Goal: Task Accomplishment & Management: Manage account settings

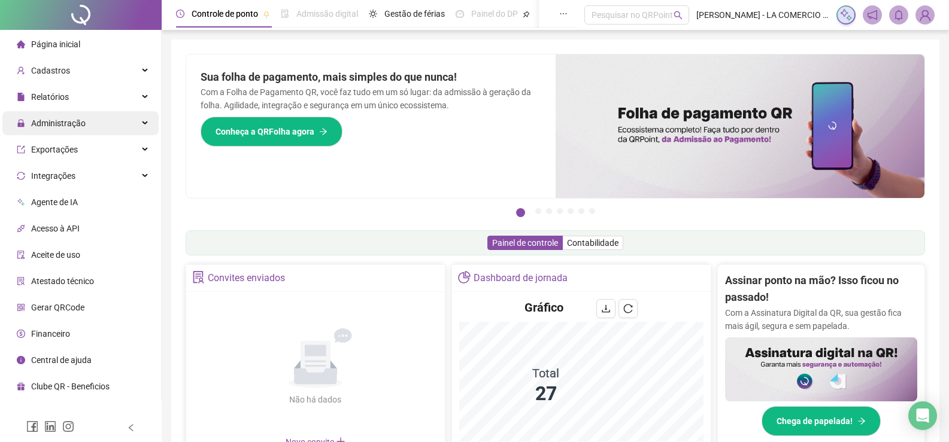
click at [72, 119] on span "Administração" at bounding box center [58, 124] width 54 height 10
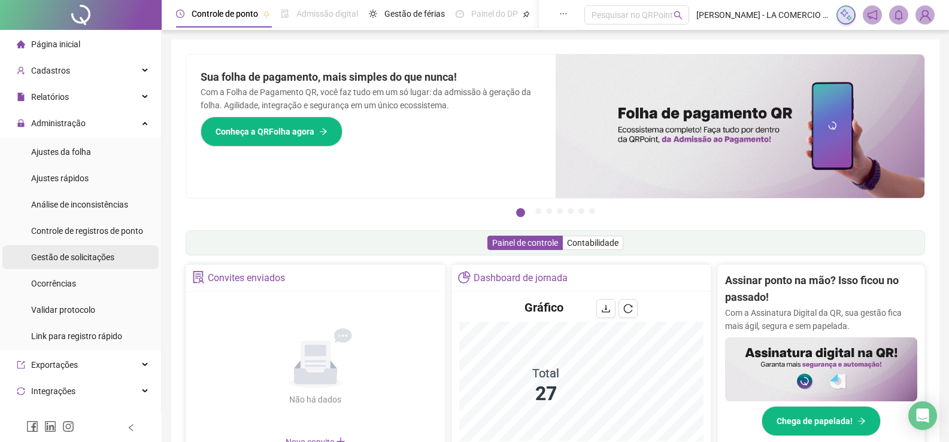
click at [118, 260] on li "Gestão de solicitações" at bounding box center [80, 257] width 156 height 24
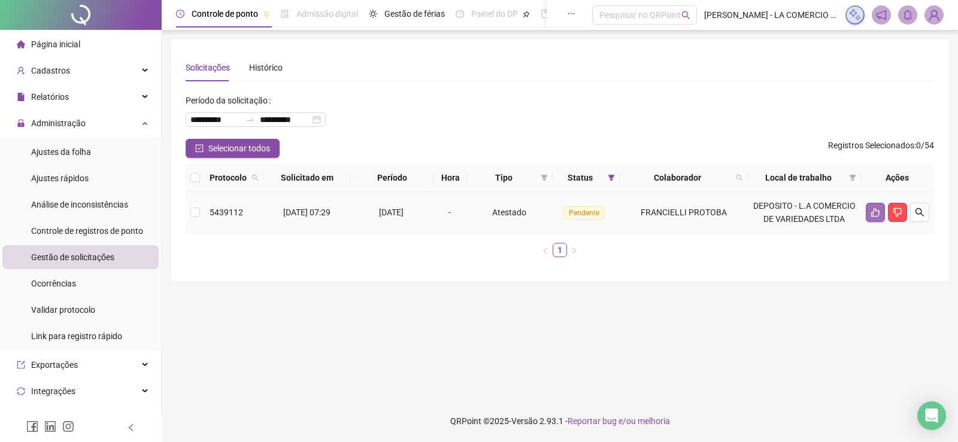
click at [878, 207] on button "button" at bounding box center [875, 212] width 19 height 19
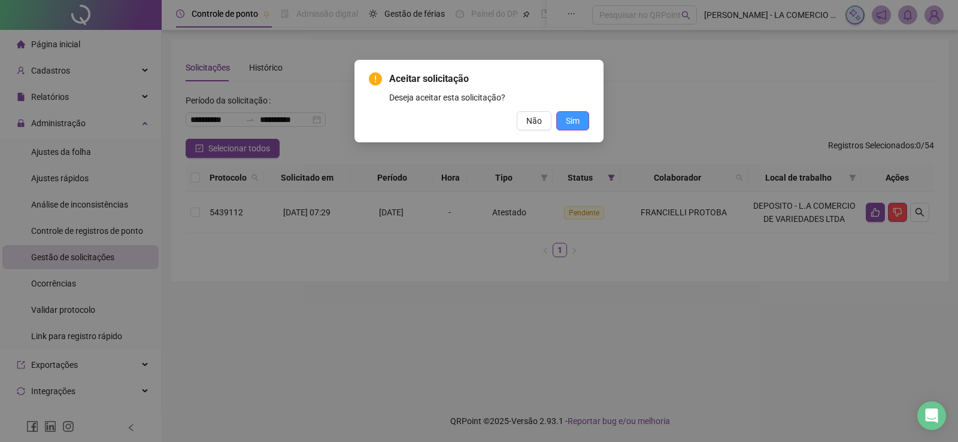
click at [574, 124] on span "Sim" at bounding box center [573, 120] width 14 height 13
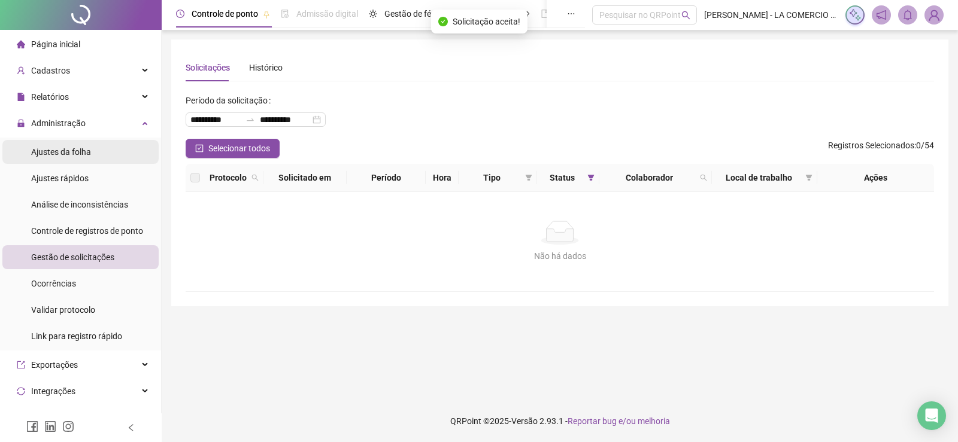
click at [81, 145] on div "Ajustes da folha" at bounding box center [61, 152] width 60 height 24
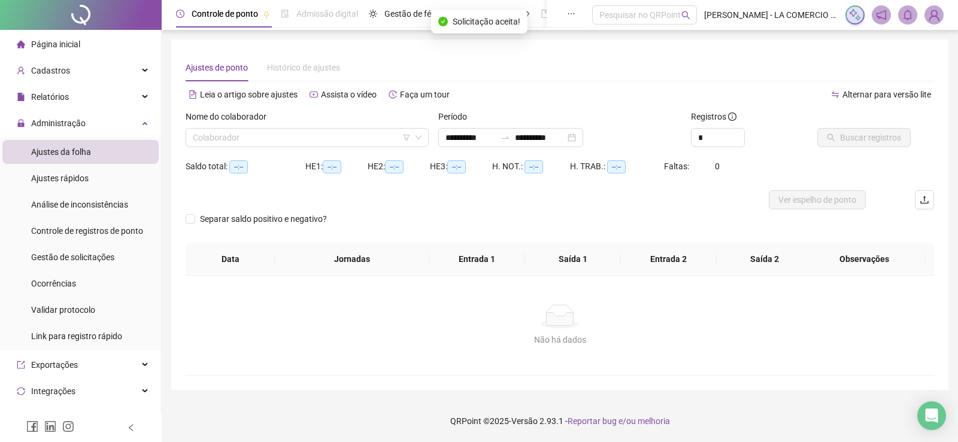
type input "**********"
click at [255, 132] on input "search" at bounding box center [302, 138] width 218 height 18
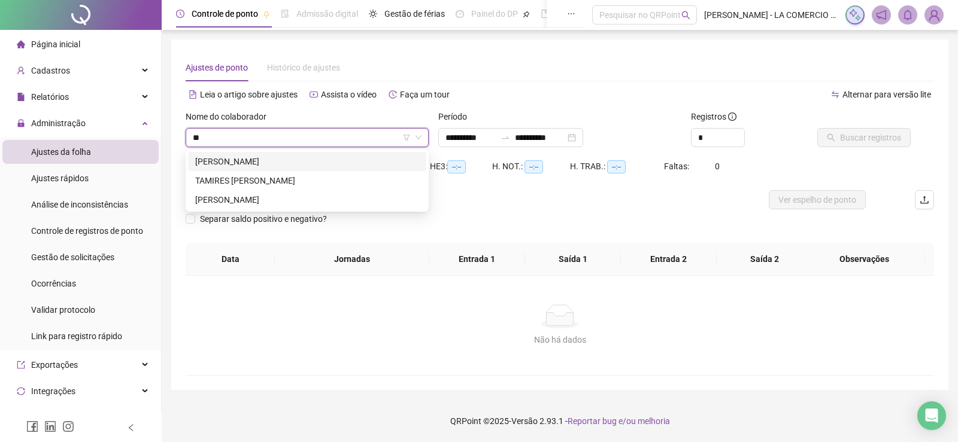
type input "***"
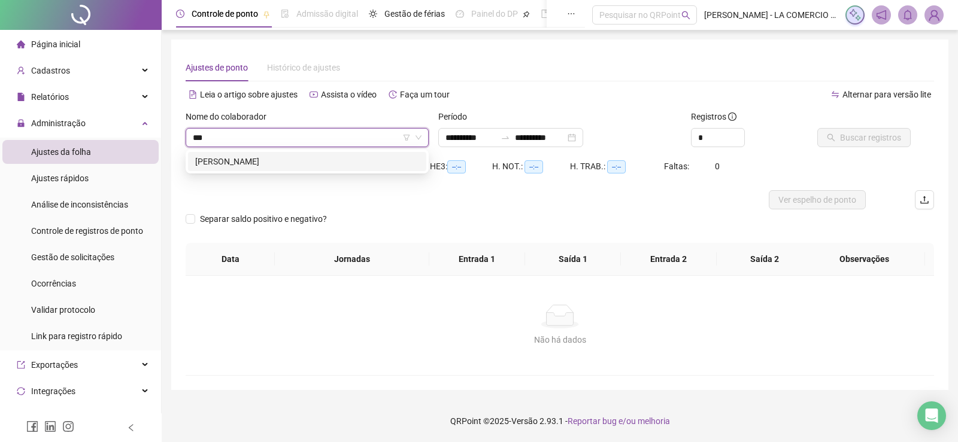
click at [270, 161] on div "[PERSON_NAME]" at bounding box center [307, 161] width 224 height 13
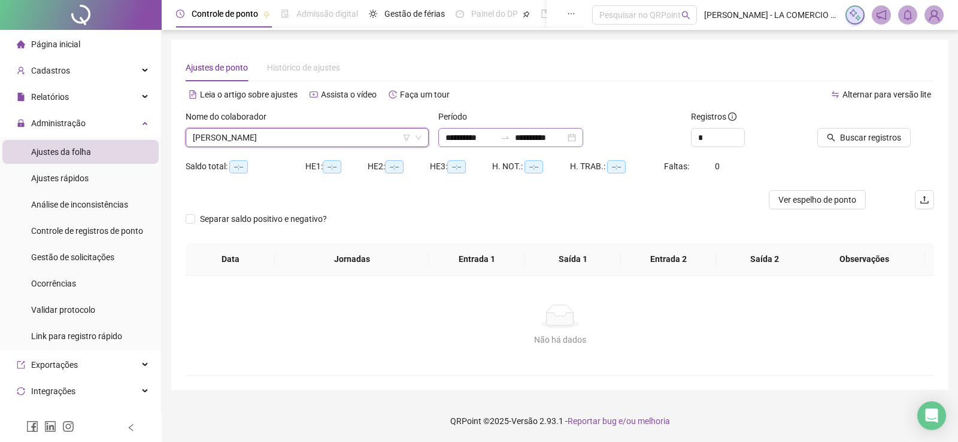
click at [511, 134] on div at bounding box center [505, 138] width 19 height 10
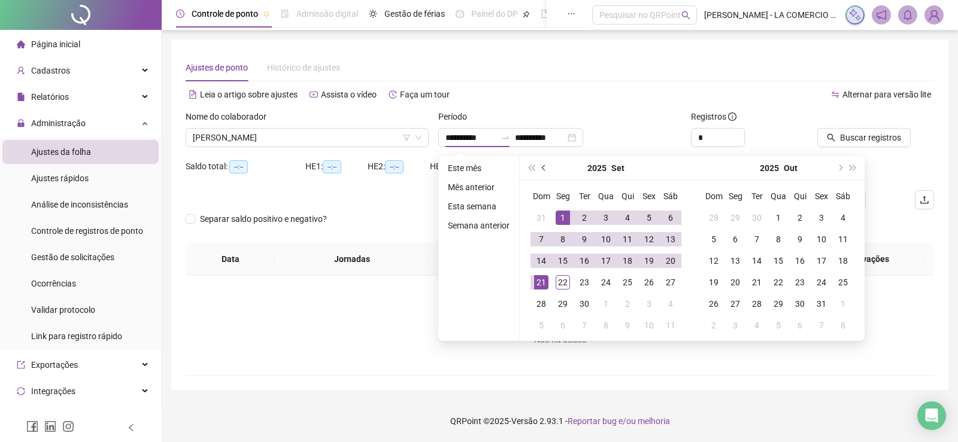
click at [541, 171] on button "prev-year" at bounding box center [544, 168] width 13 height 24
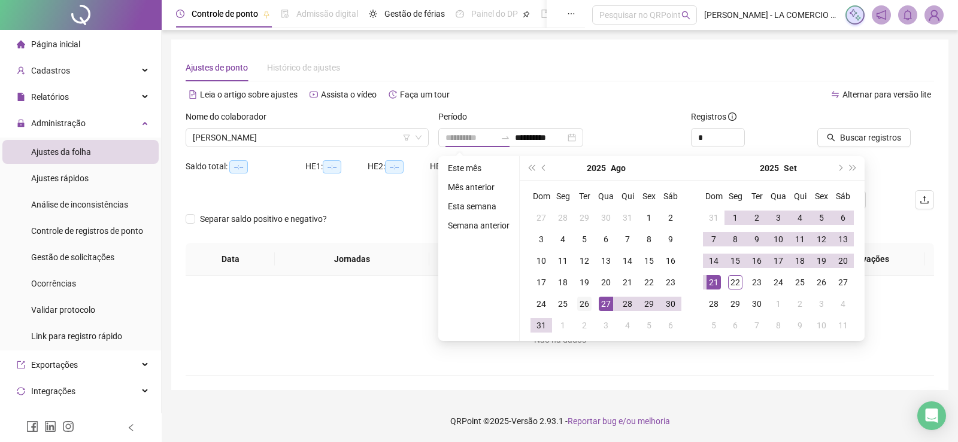
type input "**********"
drag, startPoint x: 581, startPoint y: 303, endPoint x: 666, endPoint y: 288, distance: 86.9
click at [581, 302] on div "26" at bounding box center [584, 304] width 14 height 14
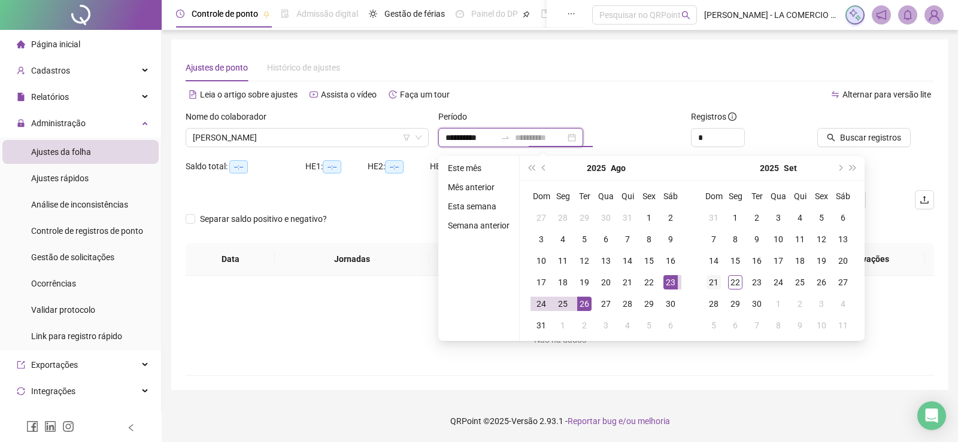
type input "**********"
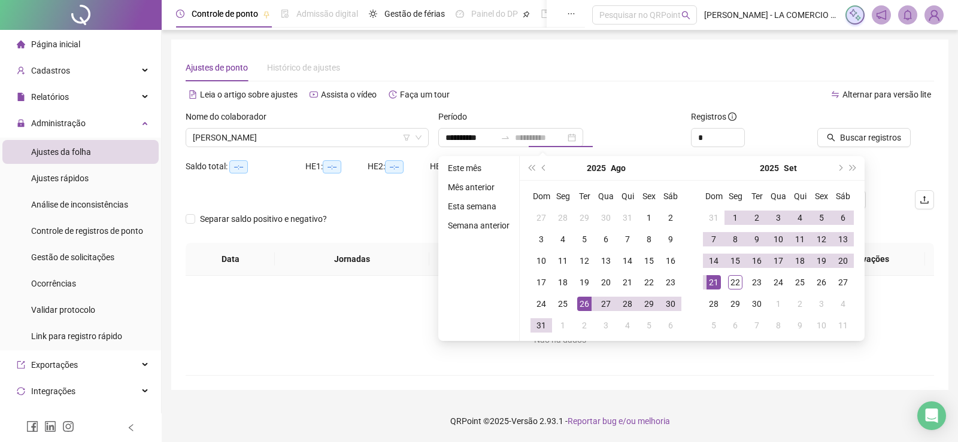
click at [714, 280] on div "21" at bounding box center [713, 282] width 14 height 14
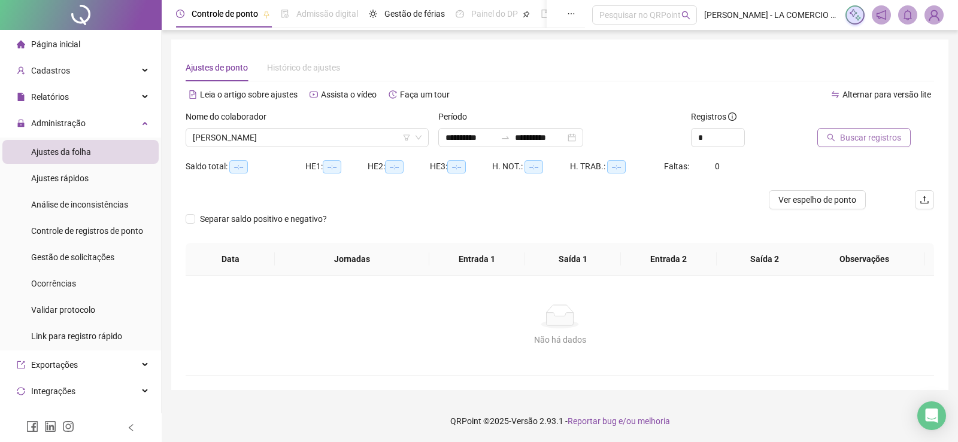
click at [854, 138] on span "Buscar registros" at bounding box center [870, 137] width 61 height 13
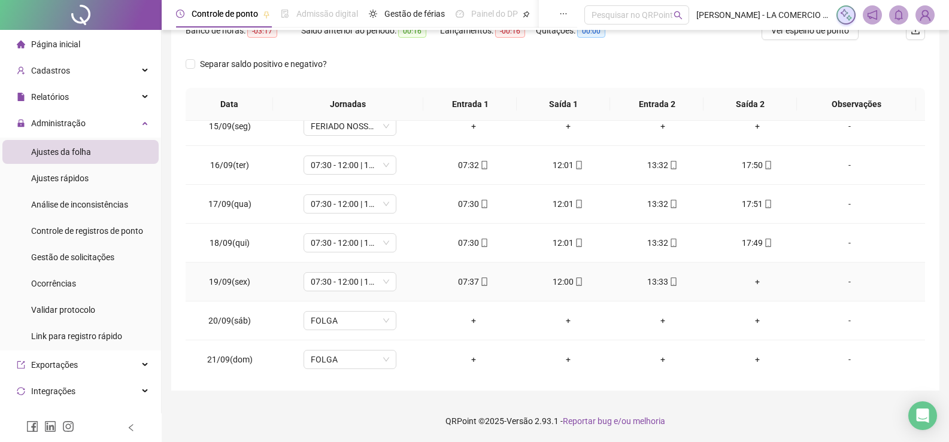
scroll to position [795, 0]
click at [749, 277] on div "+" at bounding box center [757, 278] width 75 height 13
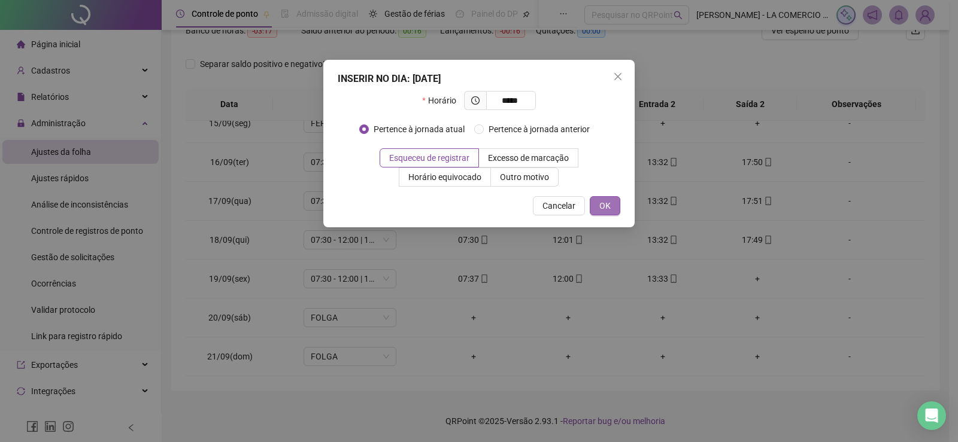
type input "*****"
click at [607, 201] on span "OK" at bounding box center [604, 205] width 11 height 13
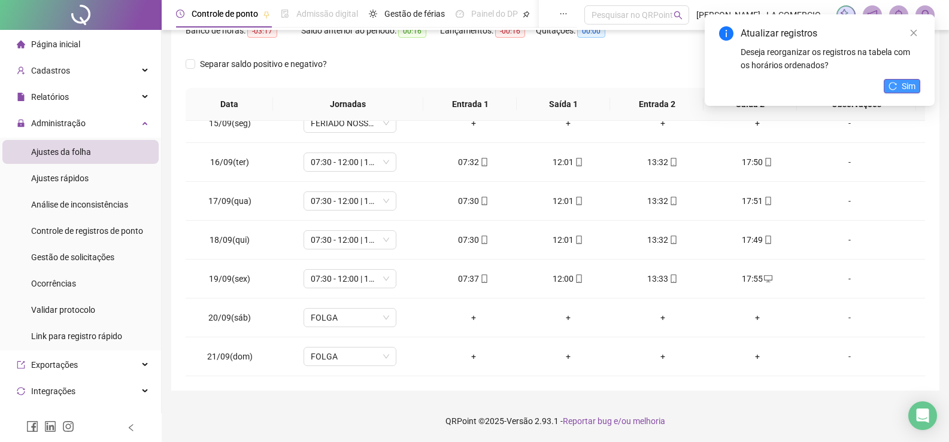
click at [898, 83] on button "Sim" at bounding box center [902, 86] width 37 height 14
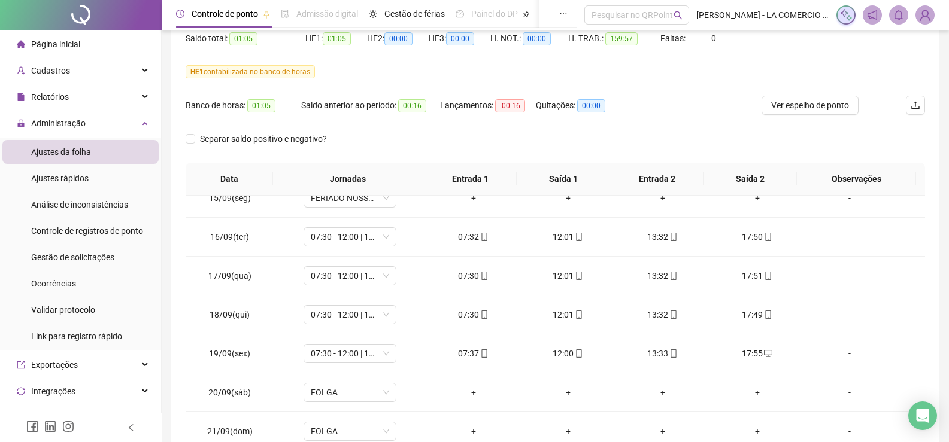
scroll to position [23, 0]
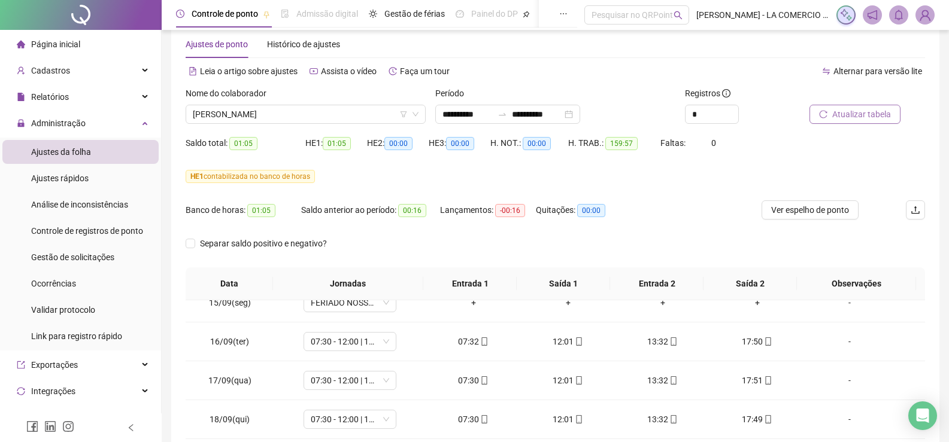
click at [842, 118] on span "Atualizar tabela" at bounding box center [861, 114] width 59 height 13
click at [807, 211] on span "Ver espelho de ponto" at bounding box center [810, 210] width 78 height 13
click at [870, 116] on span "Atualizar tabela" at bounding box center [861, 114] width 59 height 13
click at [44, 44] on span "Página inicial" at bounding box center [55, 45] width 49 height 10
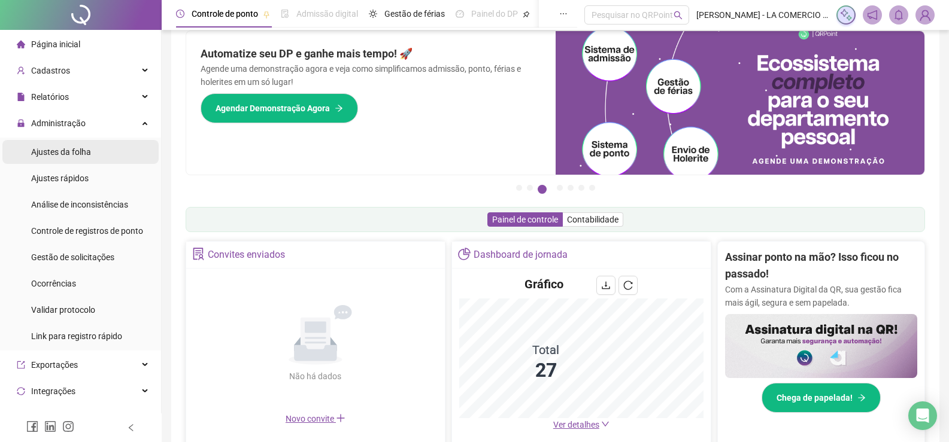
click at [77, 150] on span "Ajustes da folha" at bounding box center [61, 152] width 60 height 10
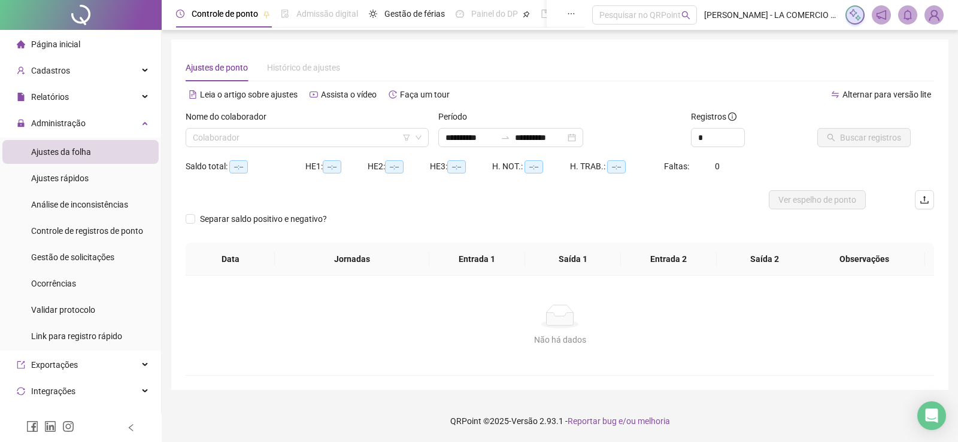
type input "**********"
click at [271, 135] on input "search" at bounding box center [302, 138] width 218 height 18
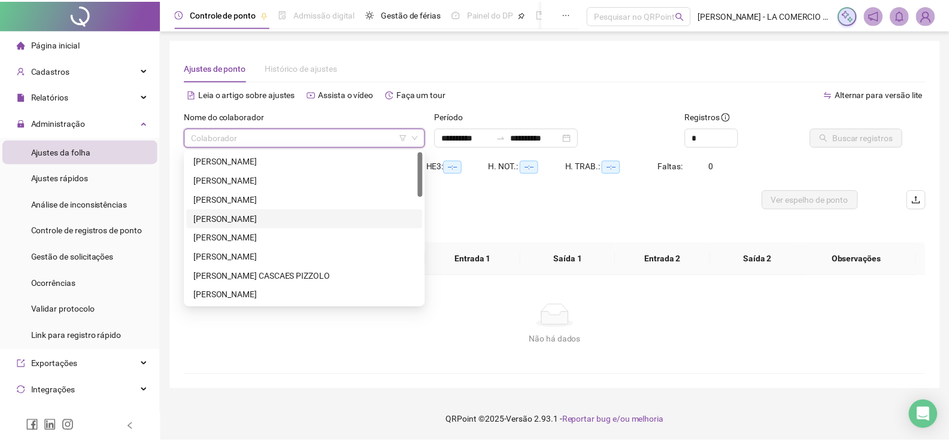
scroll to position [120, 0]
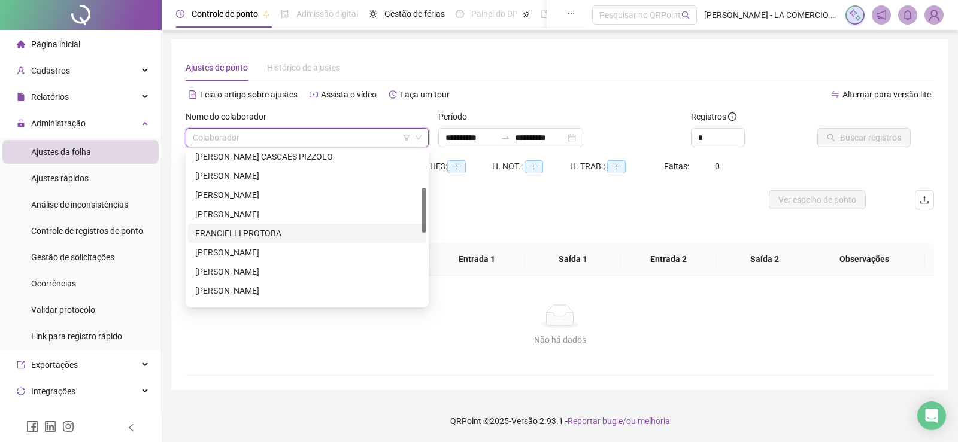
click at [257, 224] on div "FRANCIELLI PROTOBA" at bounding box center [307, 233] width 238 height 19
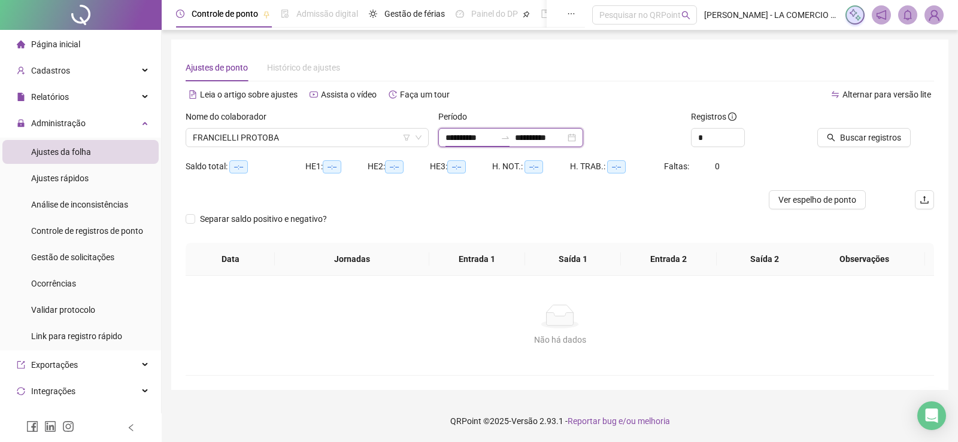
click at [491, 140] on input "**********" at bounding box center [470, 137] width 50 height 13
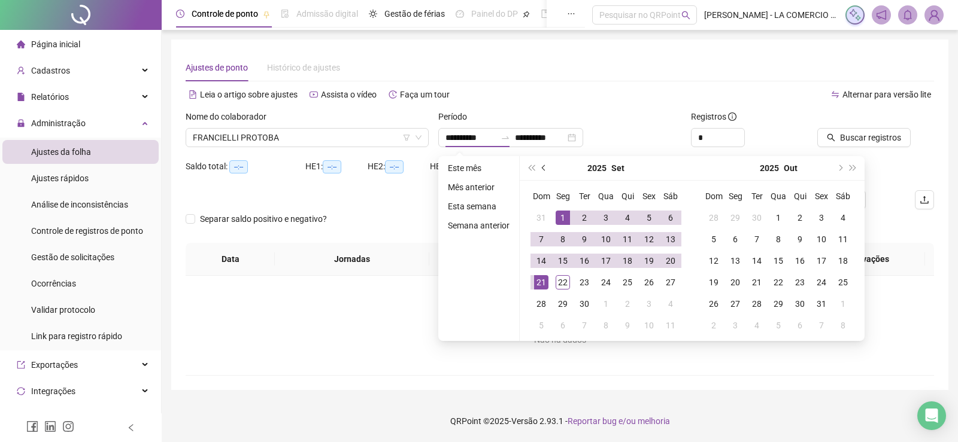
drag, startPoint x: 541, startPoint y: 169, endPoint x: 573, endPoint y: 222, distance: 61.8
click at [541, 168] on button "prev-year" at bounding box center [544, 168] width 13 height 24
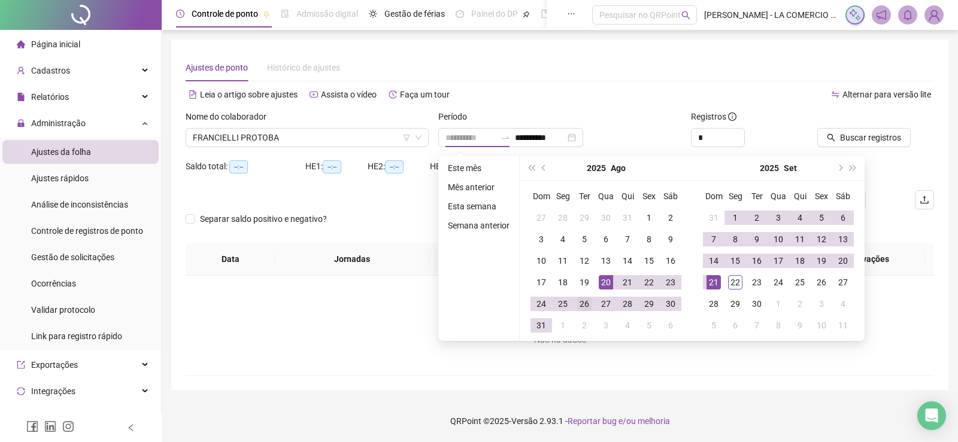
type input "**********"
drag, startPoint x: 581, startPoint y: 306, endPoint x: 601, endPoint y: 301, distance: 20.3
click at [583, 305] on div "26" at bounding box center [584, 304] width 14 height 14
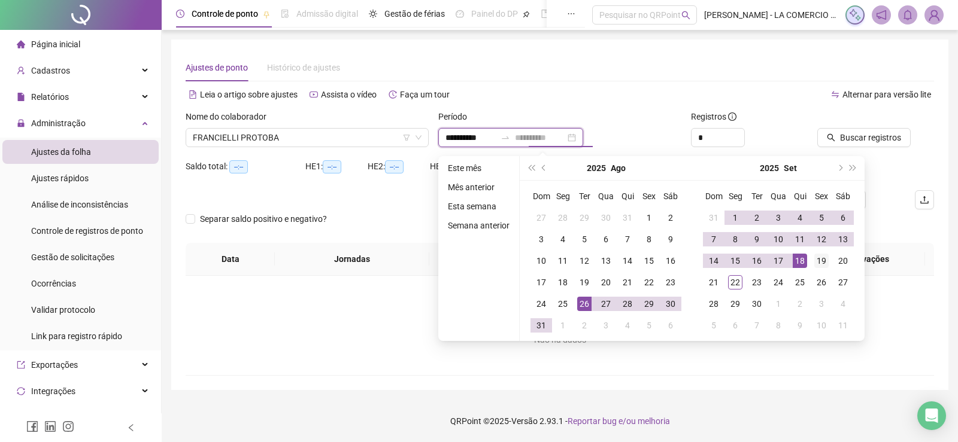
type input "**********"
click at [826, 258] on div "19" at bounding box center [821, 261] width 14 height 14
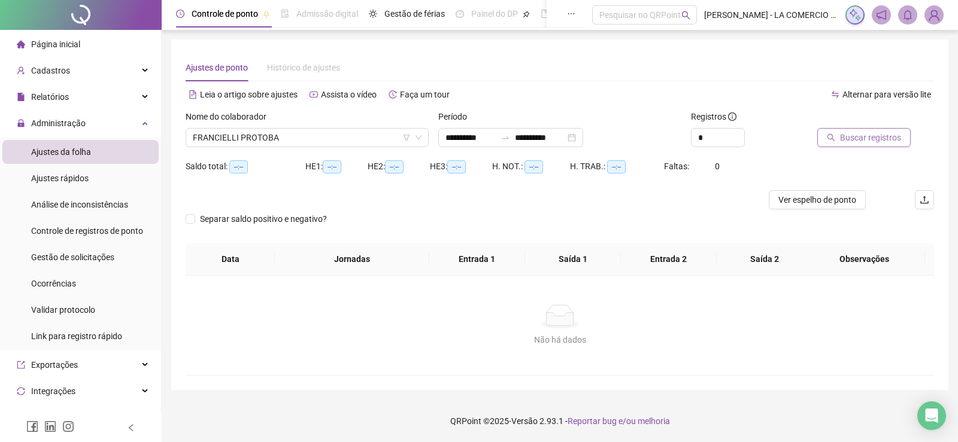
click at [869, 138] on span "Buscar registros" at bounding box center [870, 137] width 61 height 13
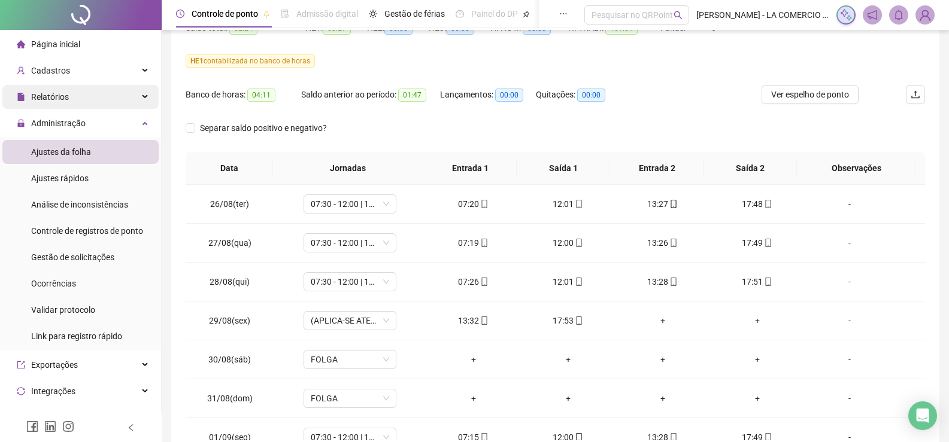
scroll to position [0, 0]
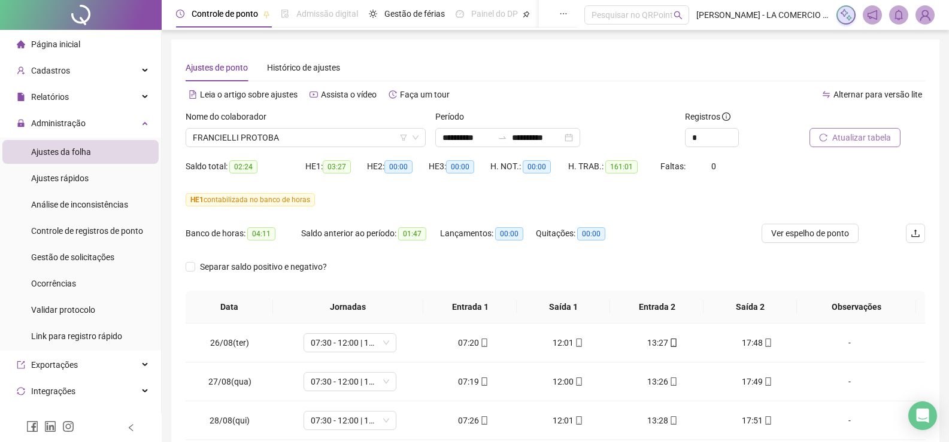
click at [34, 43] on span "Página inicial" at bounding box center [55, 45] width 49 height 10
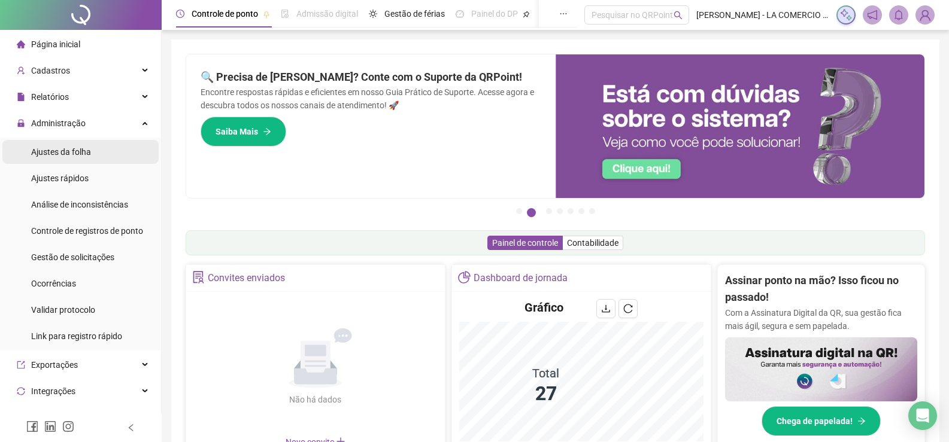
click at [65, 157] on div "Ajustes da folha" at bounding box center [61, 152] width 60 height 24
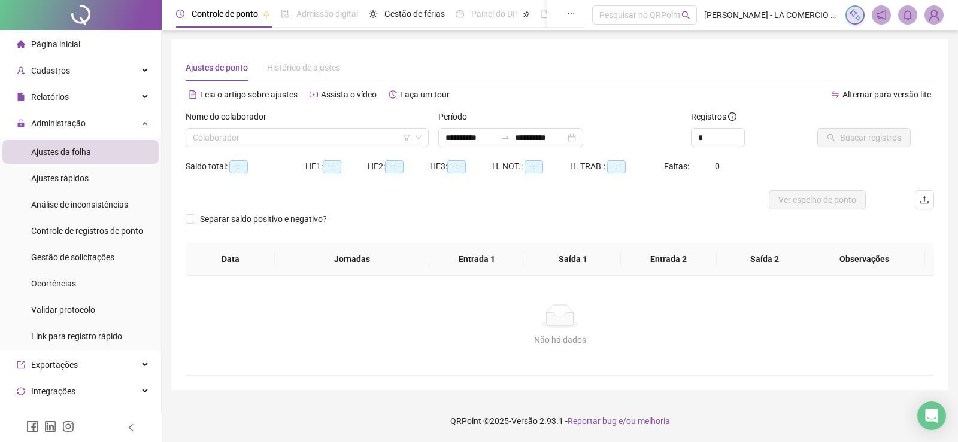
type input "**********"
click at [213, 131] on input "search" at bounding box center [302, 138] width 218 height 18
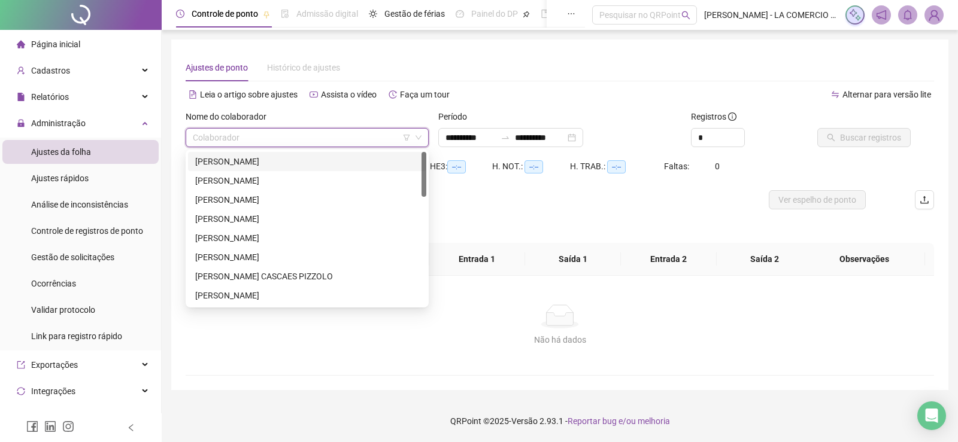
click at [229, 159] on div "[PERSON_NAME]" at bounding box center [307, 161] width 224 height 13
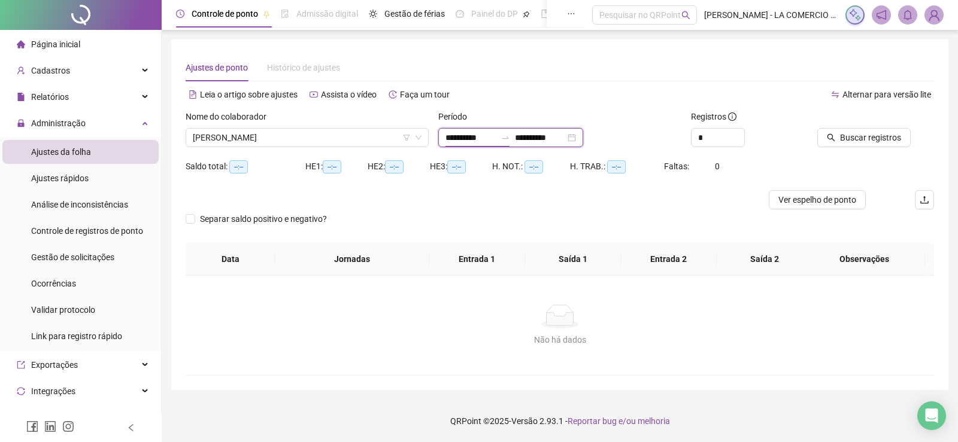
click at [496, 135] on input "**********" at bounding box center [470, 137] width 50 height 13
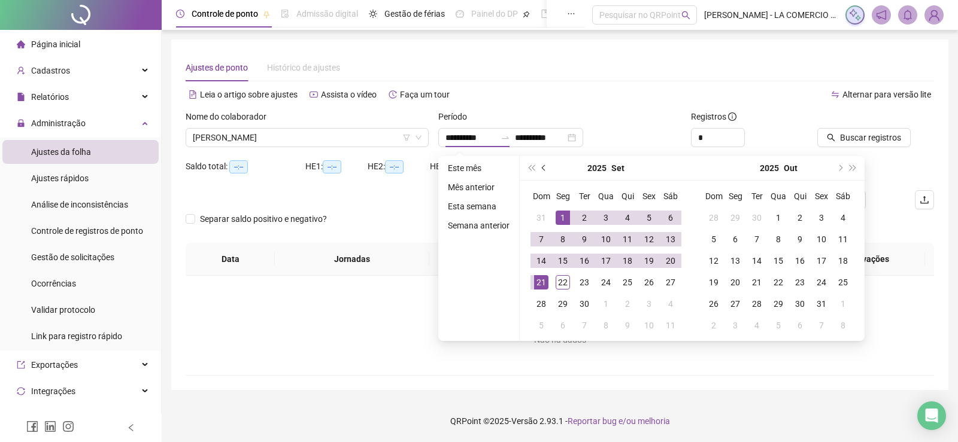
click at [540, 169] on button "prev-year" at bounding box center [544, 168] width 13 height 24
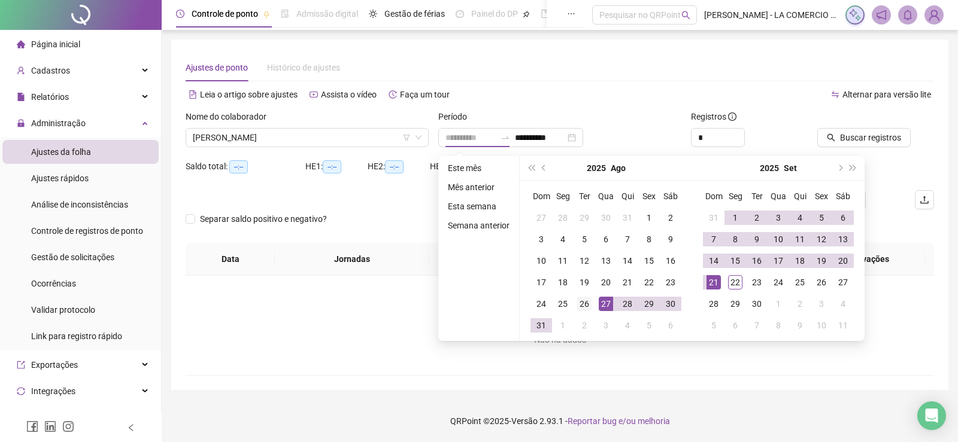
type input "**********"
click at [587, 303] on div "26" at bounding box center [584, 304] width 14 height 14
type input "**********"
click at [709, 283] on div "21" at bounding box center [713, 282] width 14 height 14
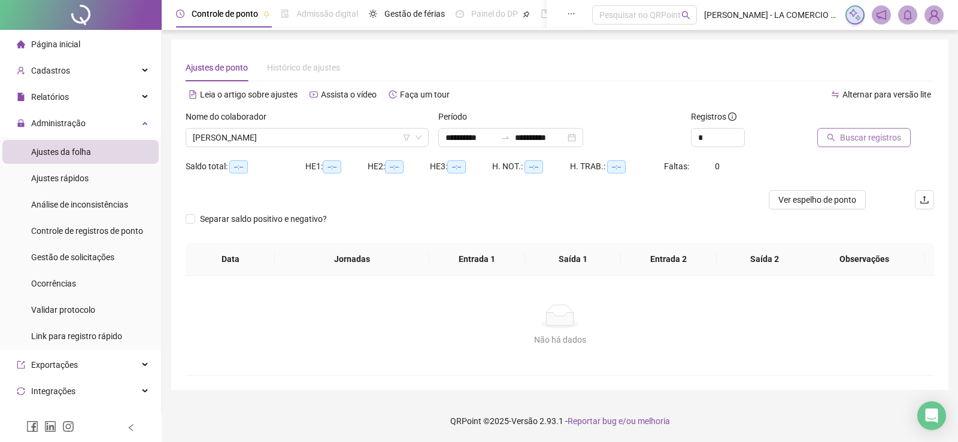
click at [853, 136] on span "Buscar registros" at bounding box center [870, 137] width 61 height 13
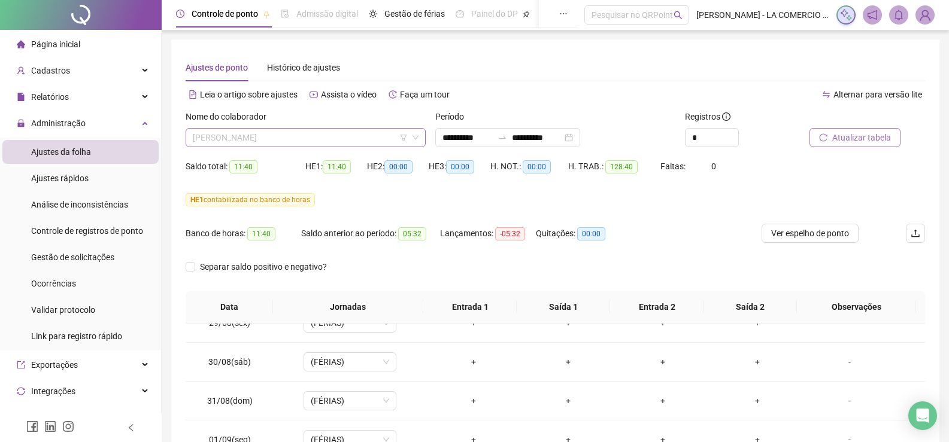
click at [344, 135] on span "[PERSON_NAME]" at bounding box center [306, 138] width 226 height 18
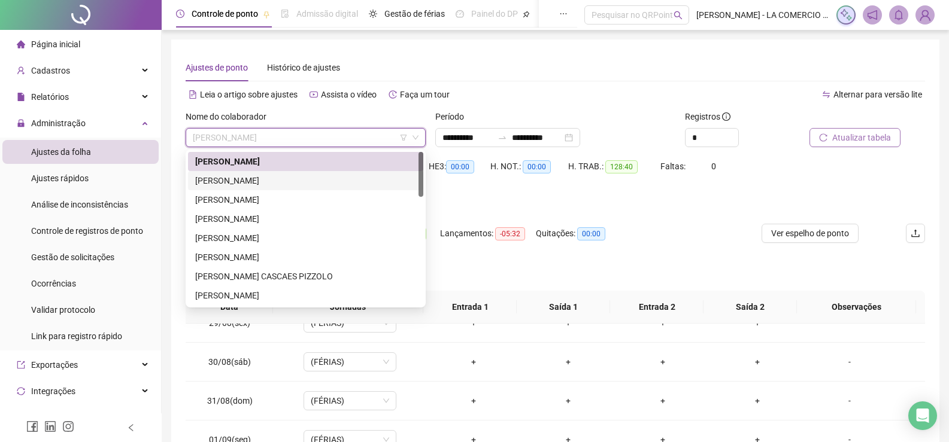
click at [287, 180] on div "[PERSON_NAME]" at bounding box center [305, 180] width 221 height 13
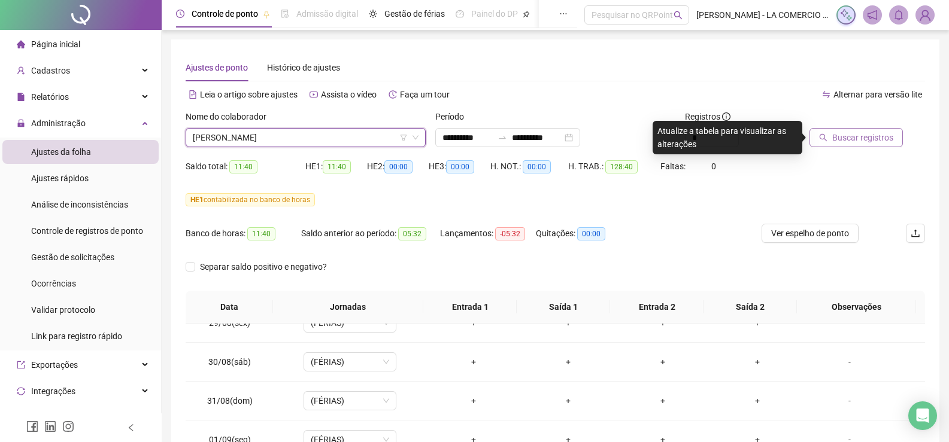
click at [863, 133] on span "Buscar registros" at bounding box center [862, 137] width 61 height 13
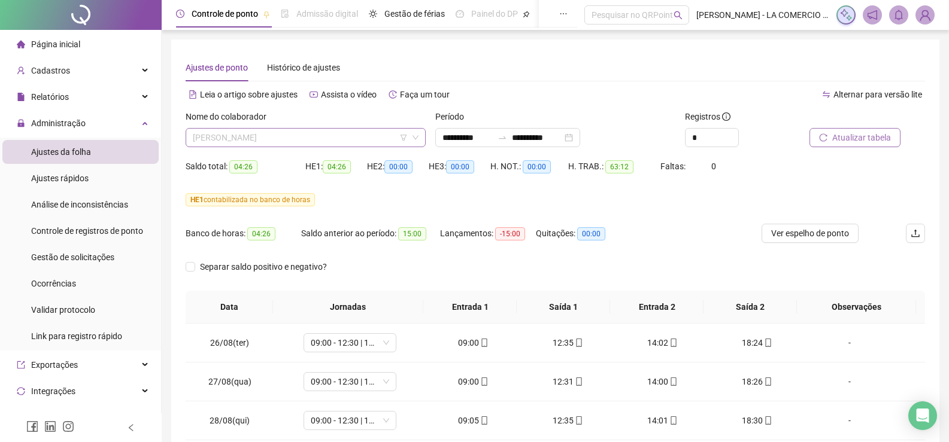
click at [307, 138] on span "[PERSON_NAME]" at bounding box center [306, 138] width 226 height 18
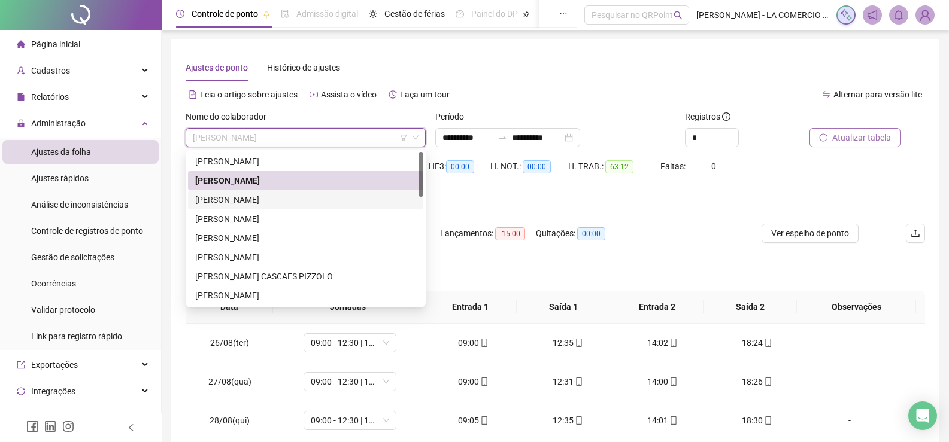
click at [265, 200] on div "[PERSON_NAME]" at bounding box center [305, 199] width 221 height 13
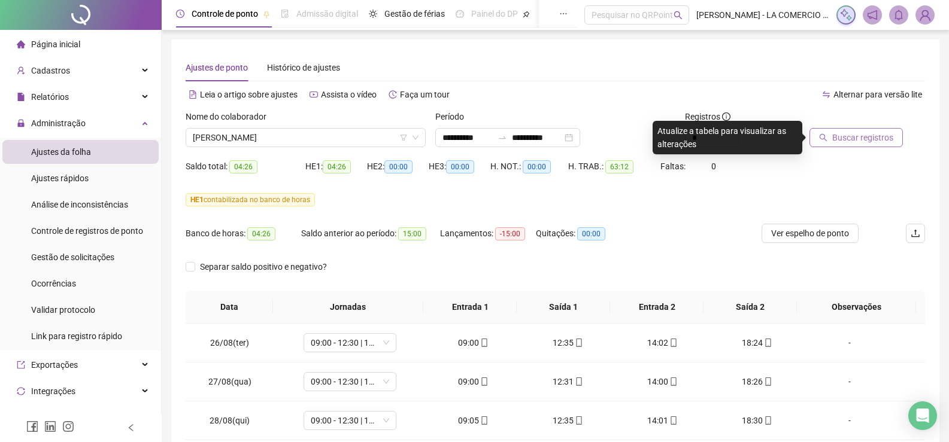
click at [856, 130] on button "Buscar registros" at bounding box center [855, 137] width 93 height 19
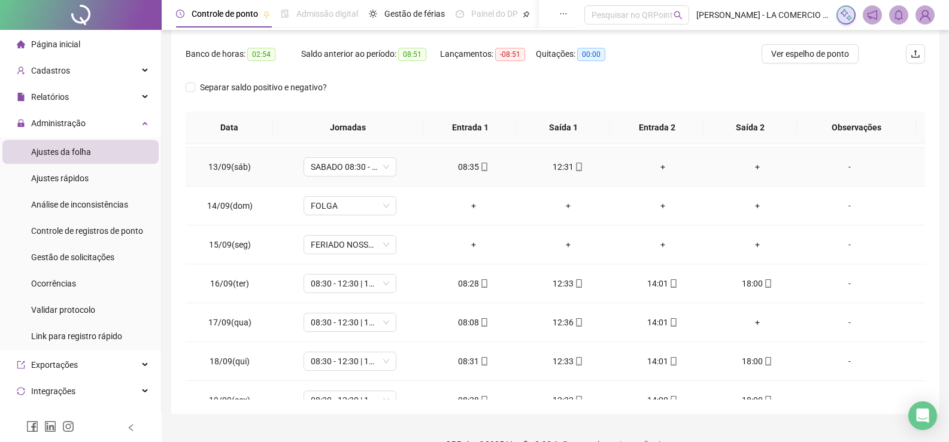
scroll to position [718, 0]
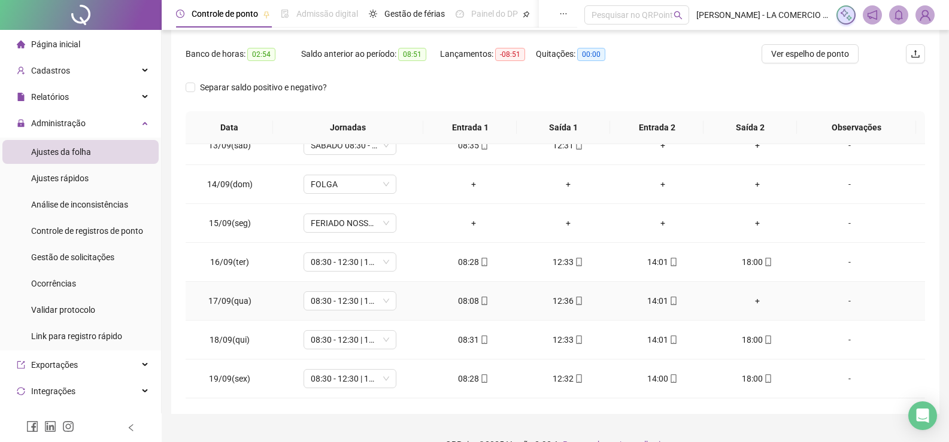
click at [750, 295] on div "+" at bounding box center [757, 301] width 75 height 13
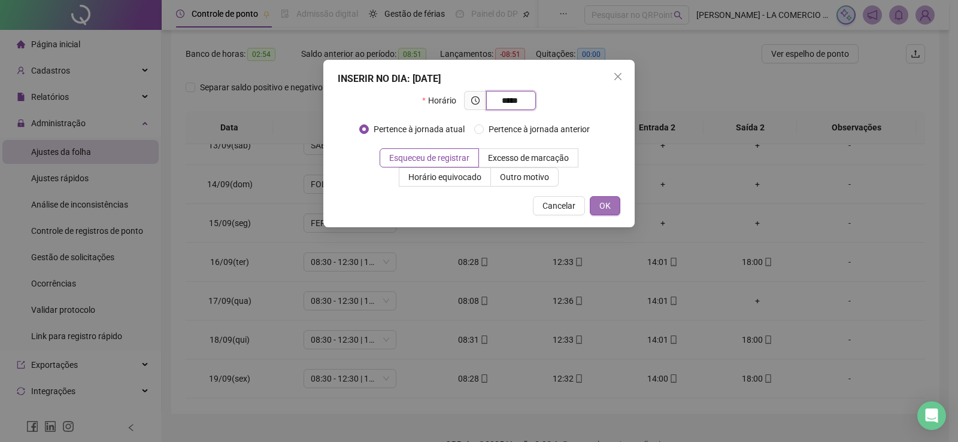
type input "*****"
click at [608, 200] on span "OK" at bounding box center [604, 205] width 11 height 13
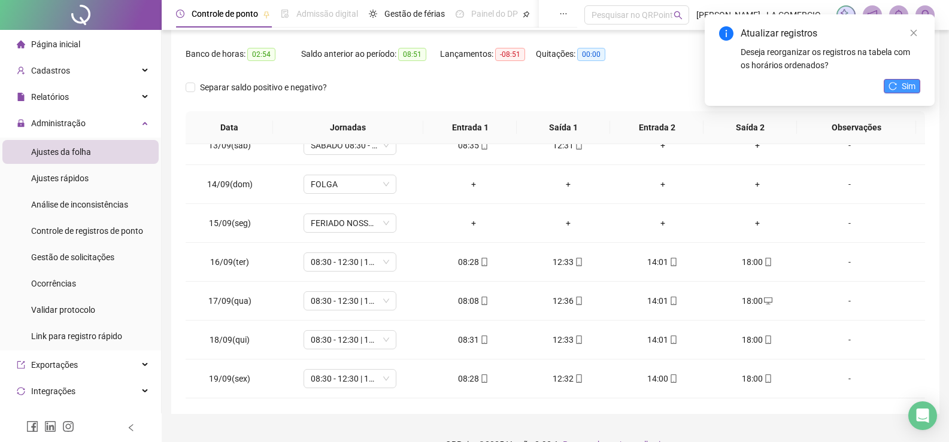
click at [893, 79] on div "Atualizar registros Deseja reorganizar os registros na tabela com os horários o…" at bounding box center [820, 60] width 230 height 92
click at [898, 86] on button "Sim" at bounding box center [902, 86] width 37 height 14
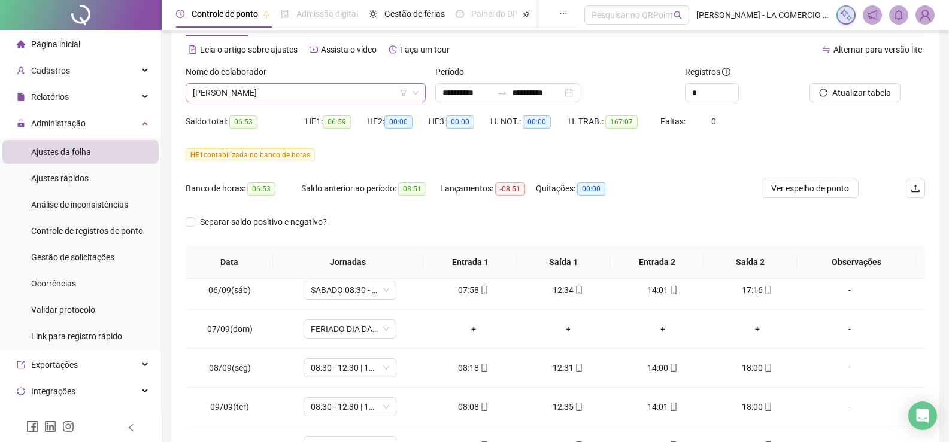
scroll to position [23, 0]
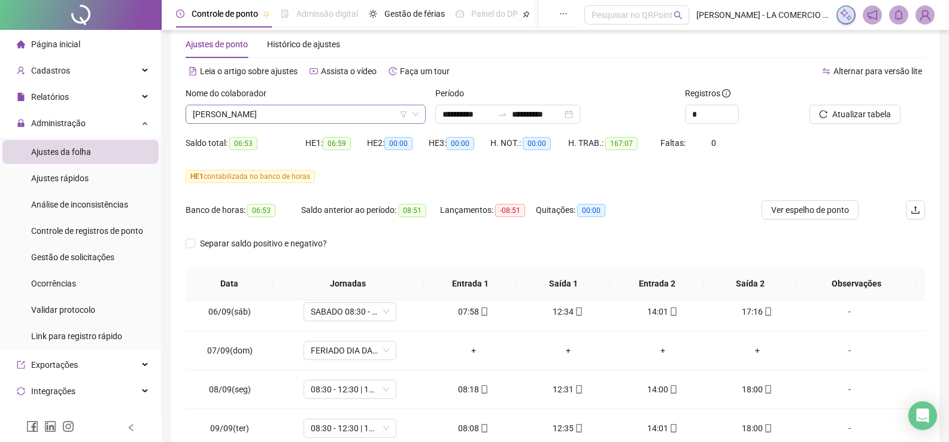
click at [318, 105] on span "[PERSON_NAME]" at bounding box center [306, 114] width 226 height 18
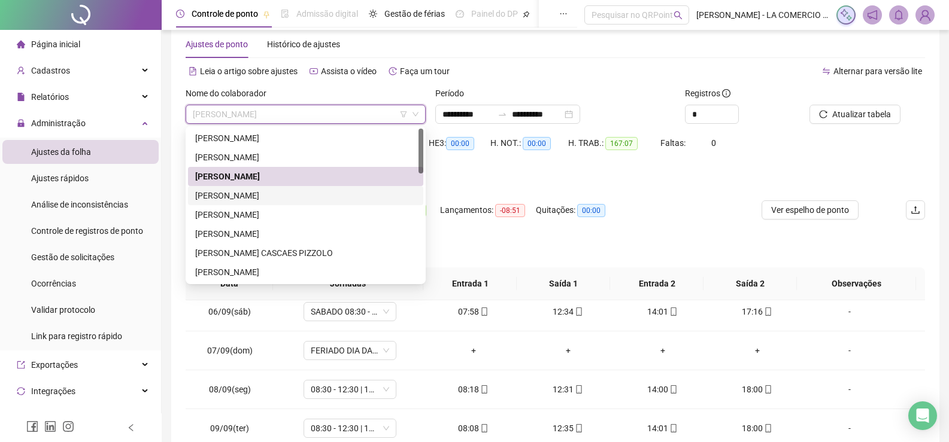
click at [258, 195] on div "[PERSON_NAME]" at bounding box center [305, 195] width 221 height 13
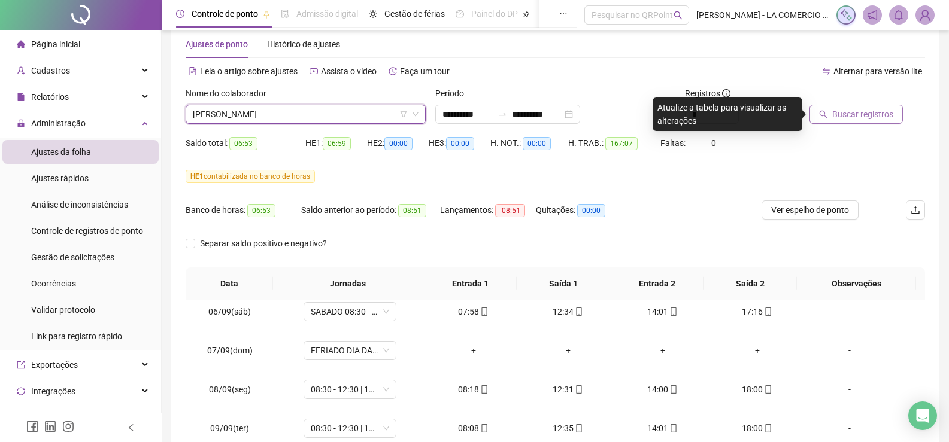
click at [881, 122] on div "Buscar registros" at bounding box center [867, 110] width 125 height 47
click at [878, 119] on span "Buscar registros" at bounding box center [862, 114] width 61 height 13
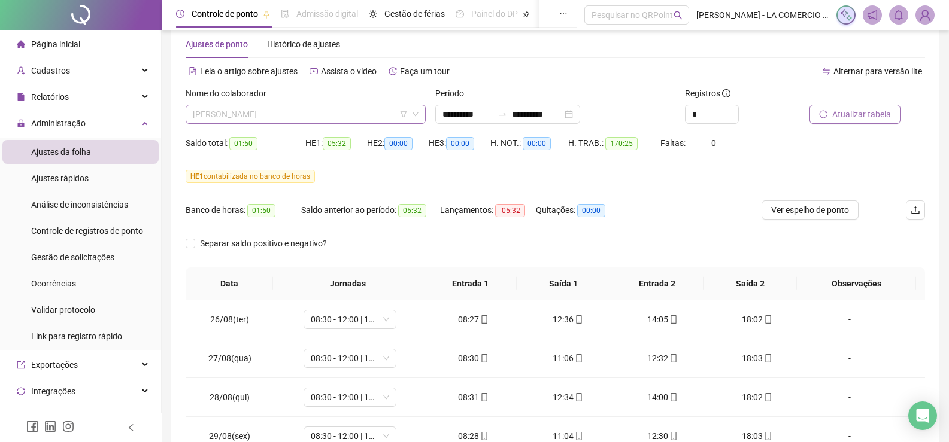
click at [307, 119] on span "[PERSON_NAME]" at bounding box center [306, 114] width 226 height 18
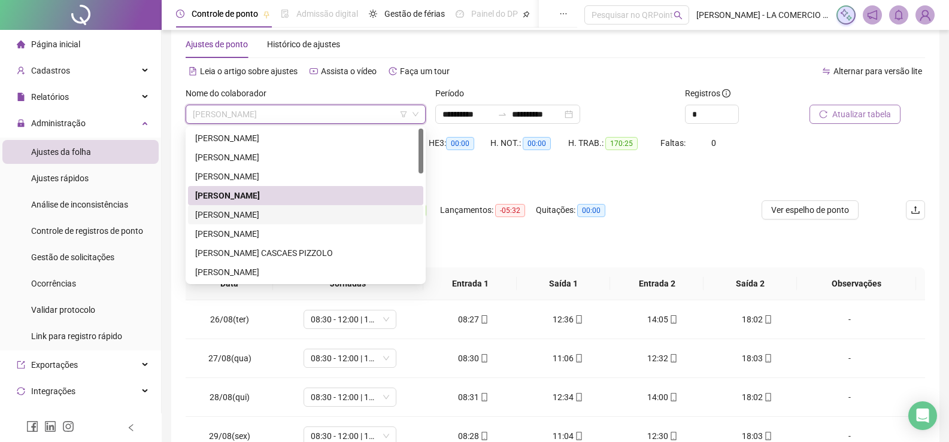
click at [256, 220] on div "[PERSON_NAME]" at bounding box center [305, 214] width 221 height 13
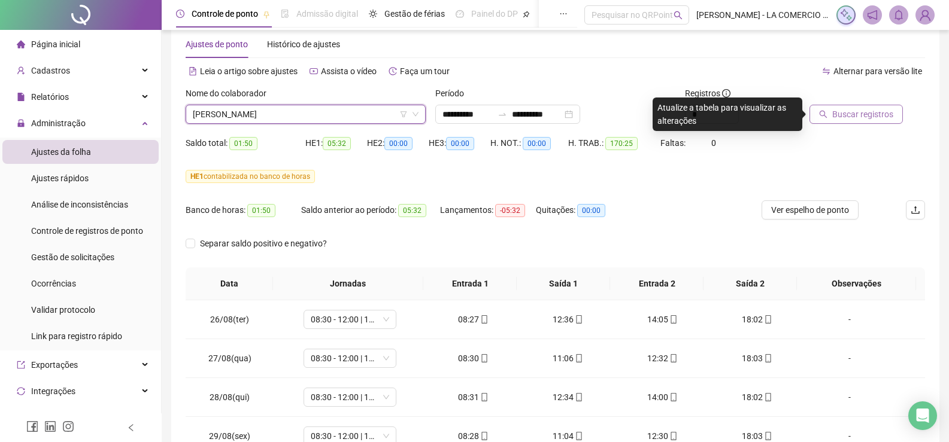
click at [852, 115] on span "Buscar registros" at bounding box center [862, 114] width 61 height 13
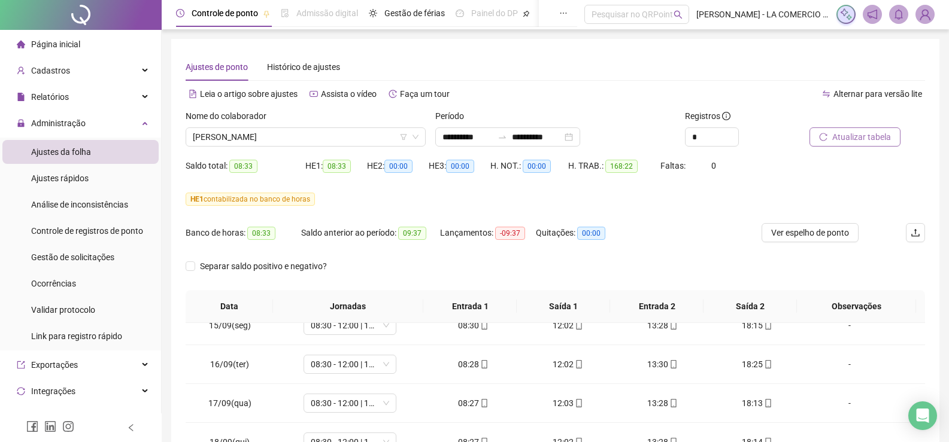
scroll to position [0, 0]
click at [314, 142] on span "[PERSON_NAME]" at bounding box center [306, 138] width 226 height 18
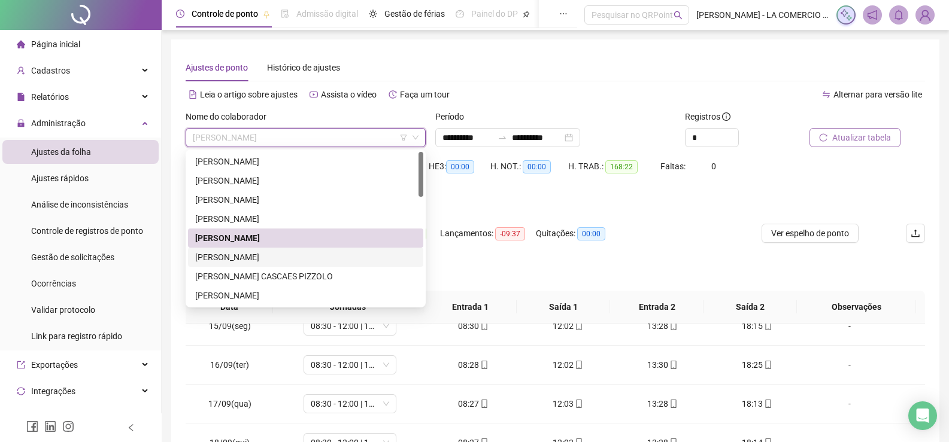
click at [292, 254] on div "[PERSON_NAME]" at bounding box center [305, 257] width 221 height 13
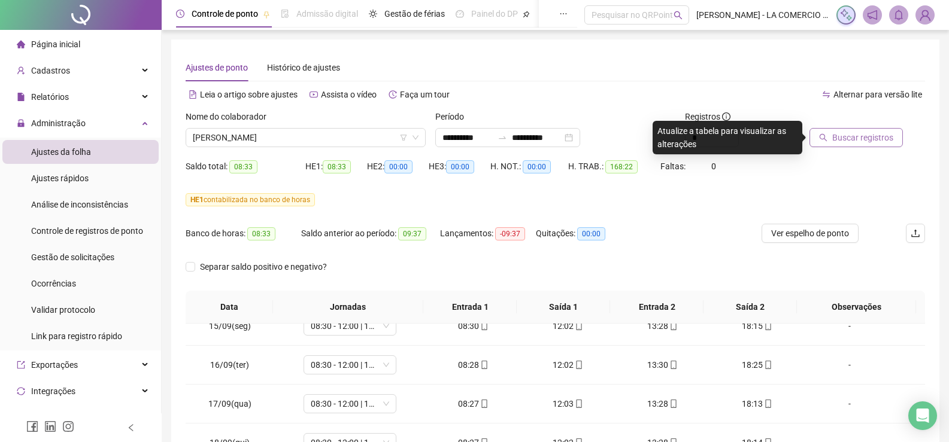
click at [847, 141] on span "Buscar registros" at bounding box center [862, 137] width 61 height 13
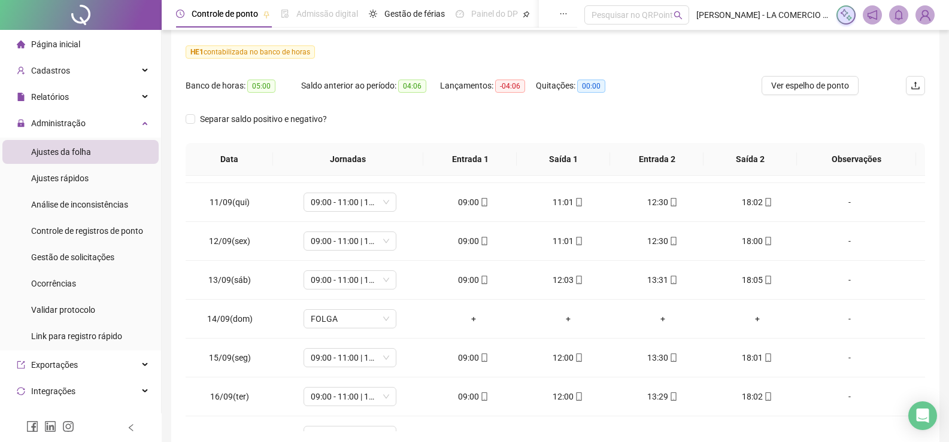
scroll to position [83, 0]
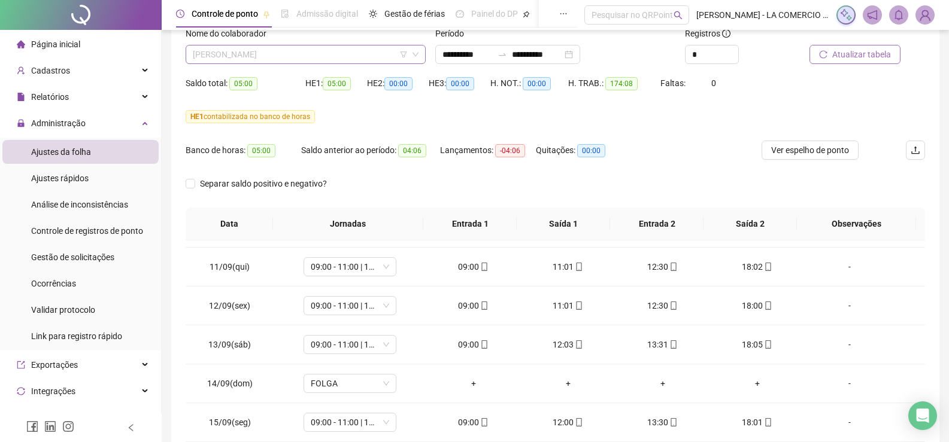
click at [329, 53] on span "[PERSON_NAME]" at bounding box center [306, 55] width 226 height 18
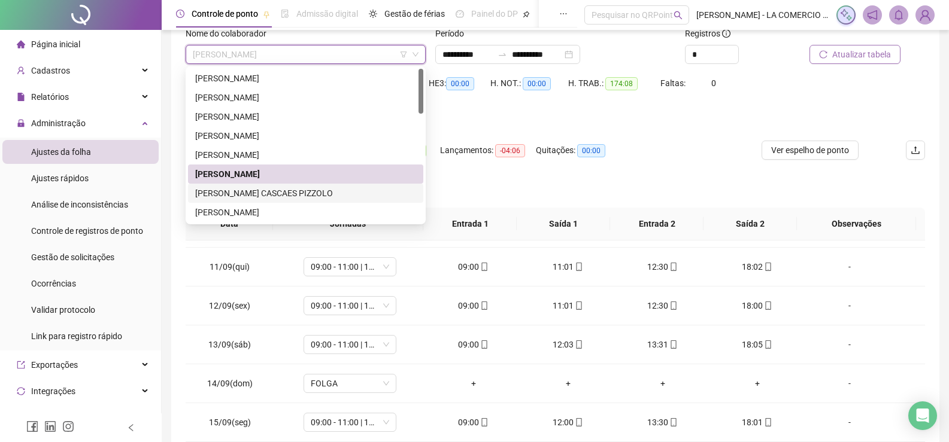
click at [284, 192] on div "[PERSON_NAME] CASCAES PIZZOLO" at bounding box center [305, 193] width 221 height 13
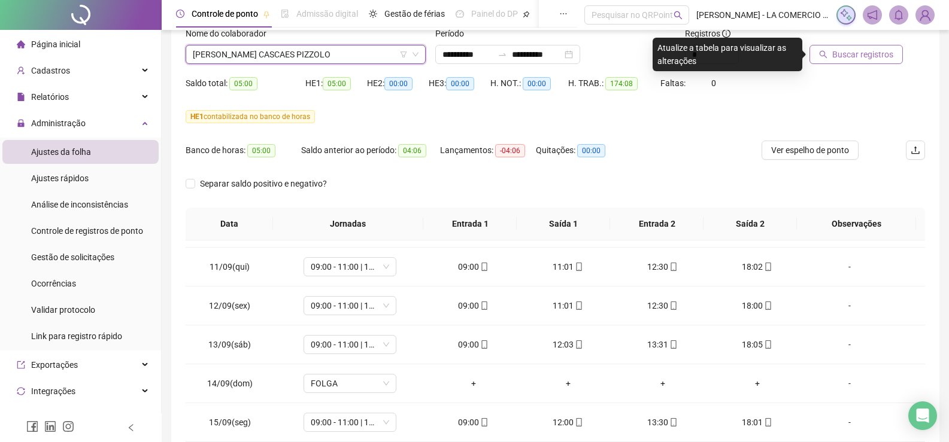
click at [865, 62] on button "Buscar registros" at bounding box center [855, 54] width 93 height 19
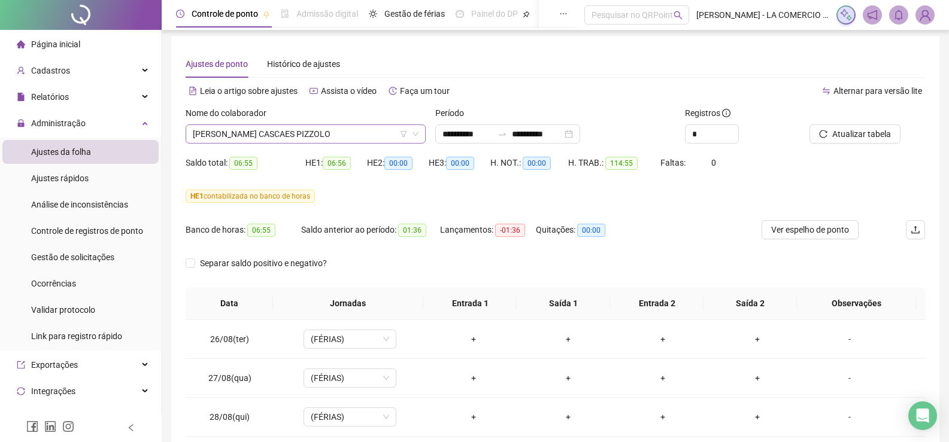
scroll to position [0, 0]
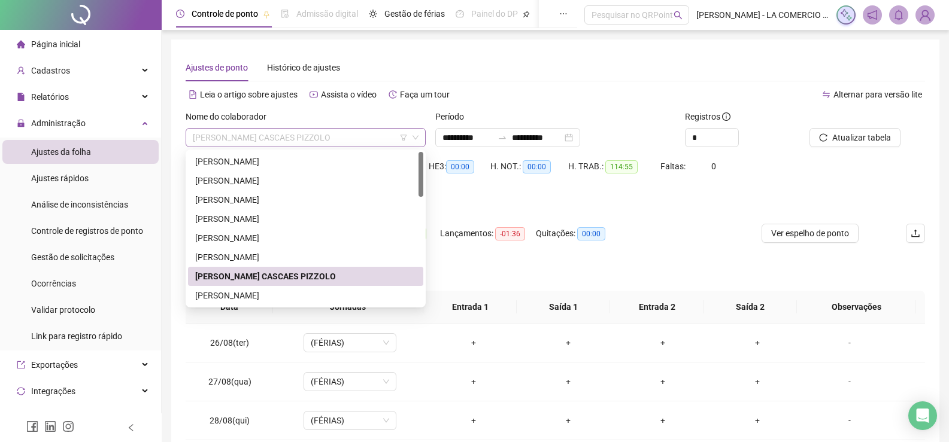
click at [354, 139] on span "[PERSON_NAME] CASCAES PIZZOLO" at bounding box center [306, 138] width 226 height 18
click at [287, 295] on div "[PERSON_NAME]" at bounding box center [305, 295] width 221 height 13
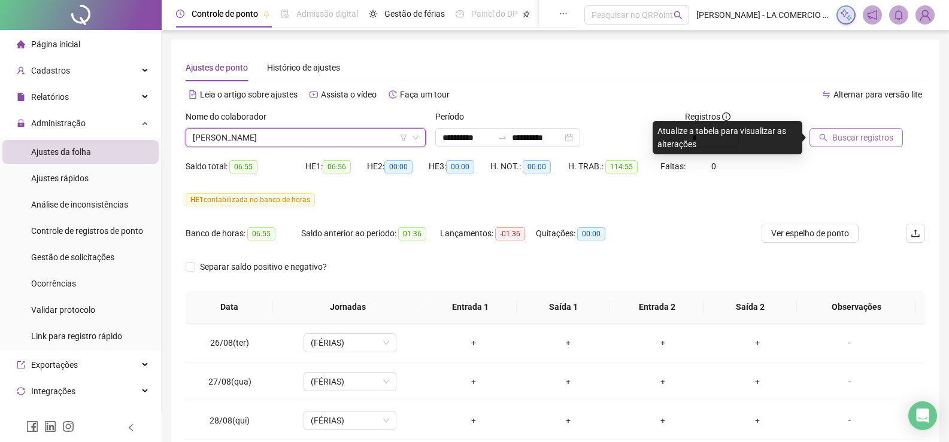
click at [849, 138] on span "Buscar registros" at bounding box center [862, 137] width 61 height 13
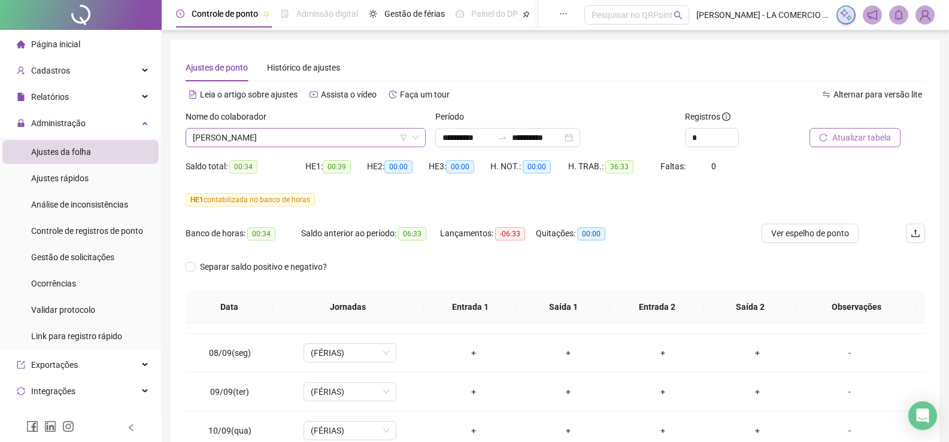
click at [362, 141] on span "[PERSON_NAME]" at bounding box center [306, 138] width 226 height 18
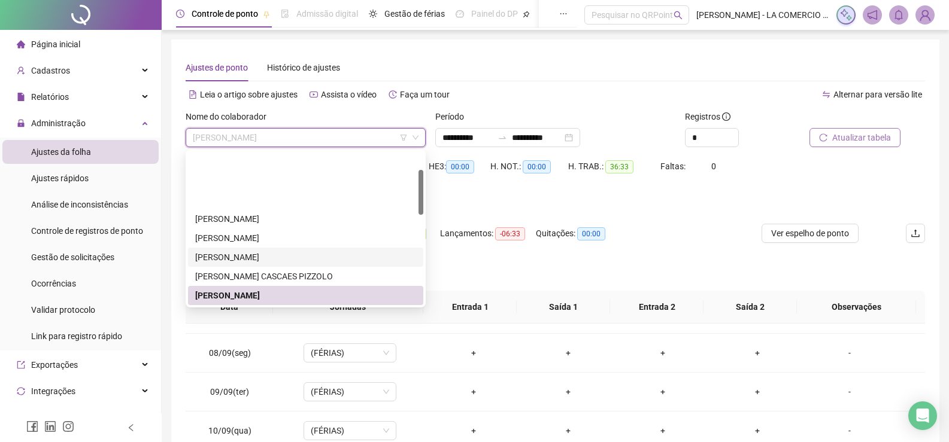
scroll to position [60, 0]
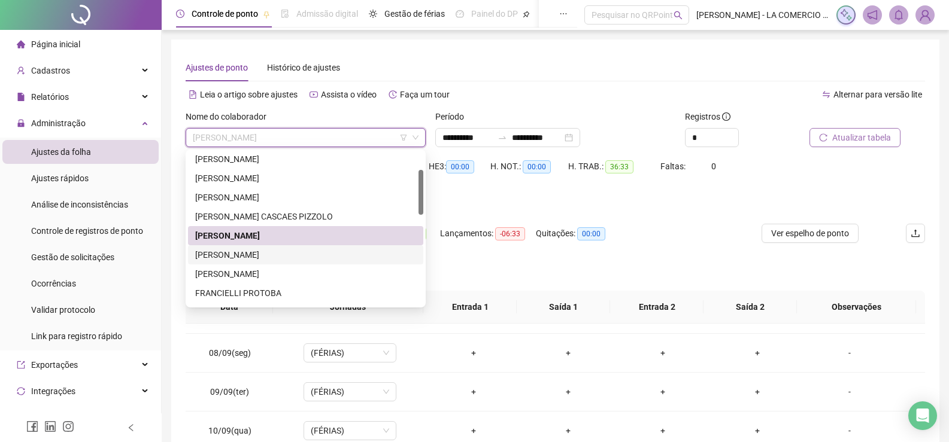
click at [272, 259] on div "[PERSON_NAME]" at bounding box center [305, 254] width 221 height 13
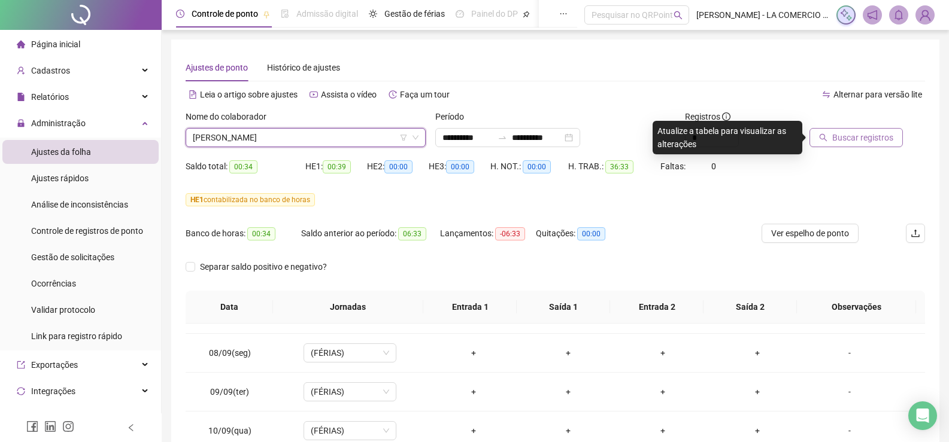
click at [842, 140] on span "Buscar registros" at bounding box center [862, 137] width 61 height 13
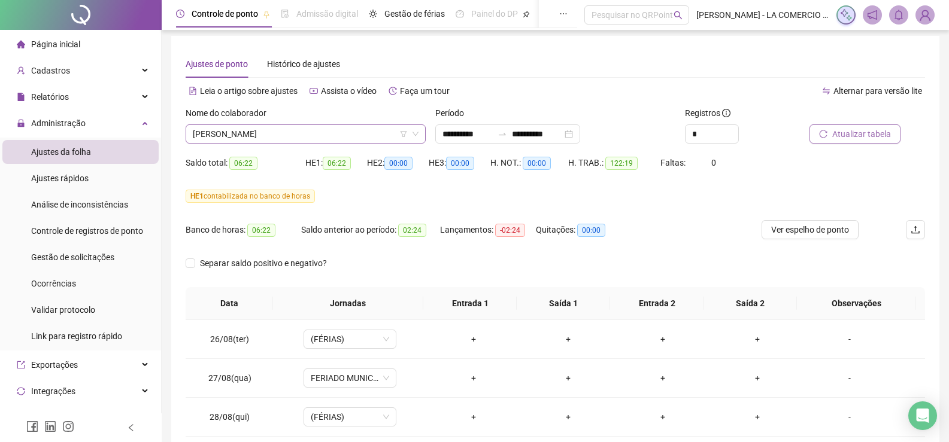
scroll to position [0, 0]
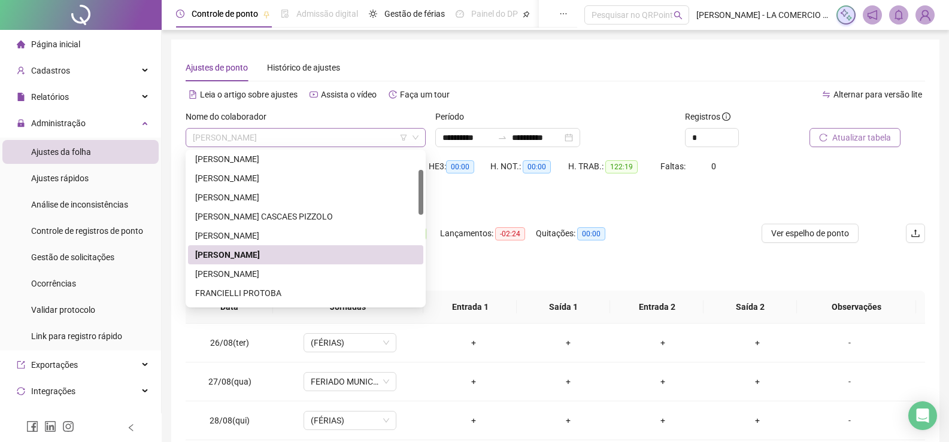
click at [306, 136] on span "[PERSON_NAME]" at bounding box center [306, 138] width 226 height 18
click at [239, 272] on div "[PERSON_NAME]" at bounding box center [305, 274] width 221 height 13
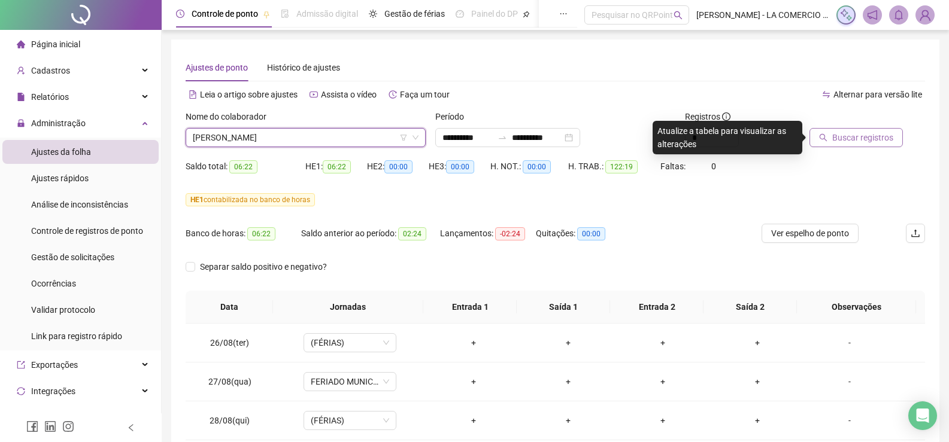
click at [321, 141] on span "[PERSON_NAME]" at bounding box center [306, 138] width 226 height 18
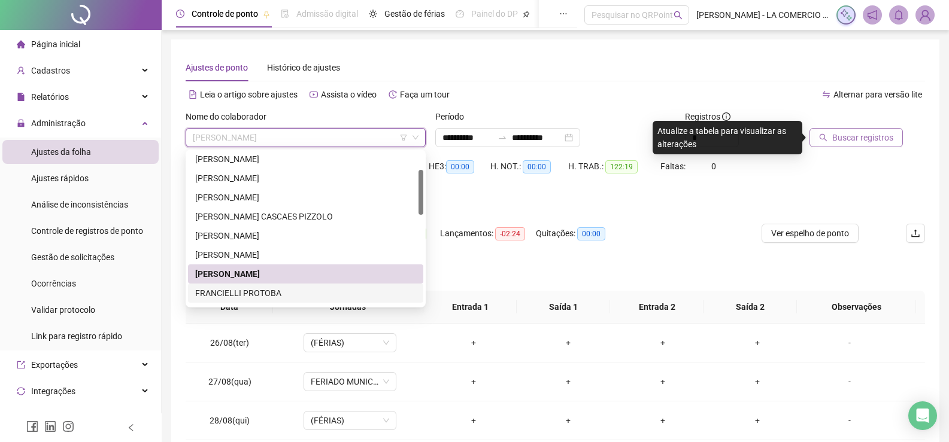
click at [266, 293] on div "FRANCIELLI PROTOBA" at bounding box center [305, 293] width 221 height 13
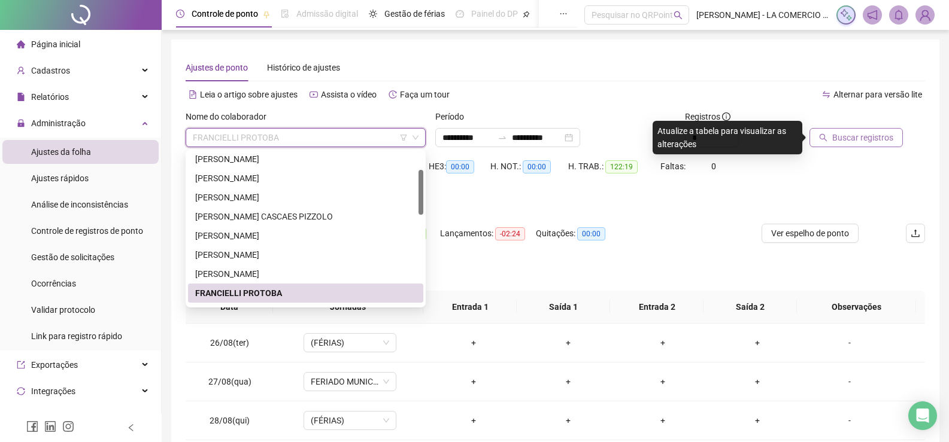
click at [316, 144] on span "FRANCIELLI PROTOBA" at bounding box center [306, 138] width 226 height 18
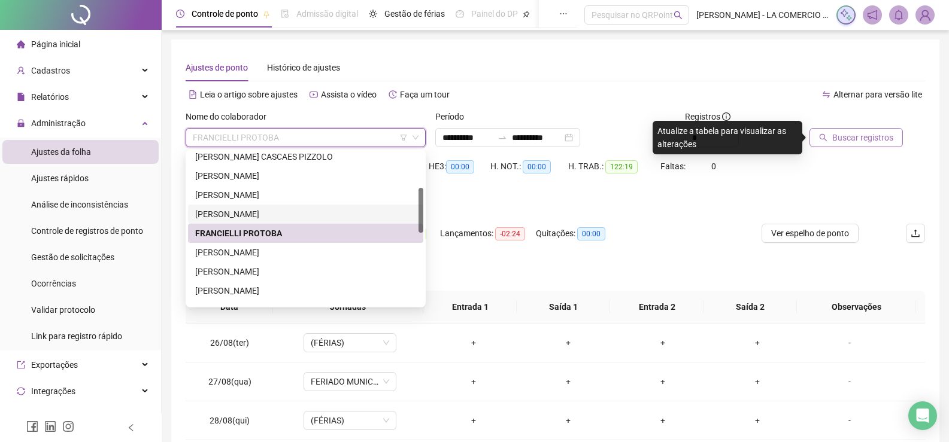
scroll to position [180, 0]
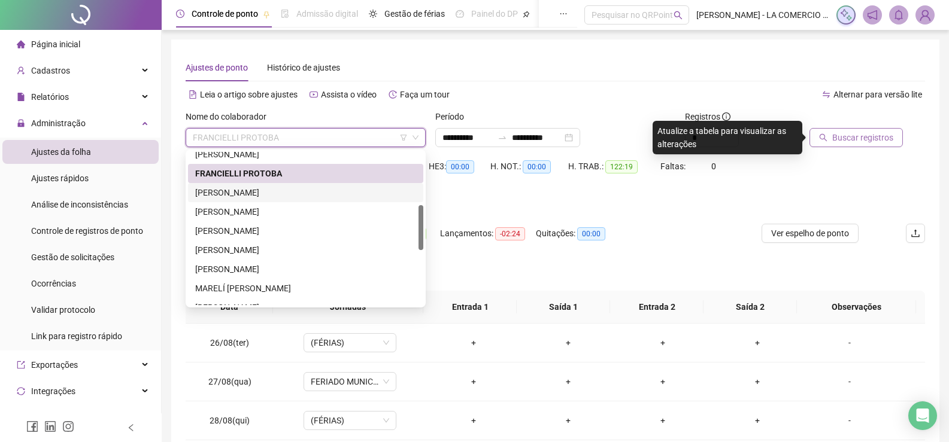
click at [258, 193] on div "[PERSON_NAME]" at bounding box center [305, 192] width 221 height 13
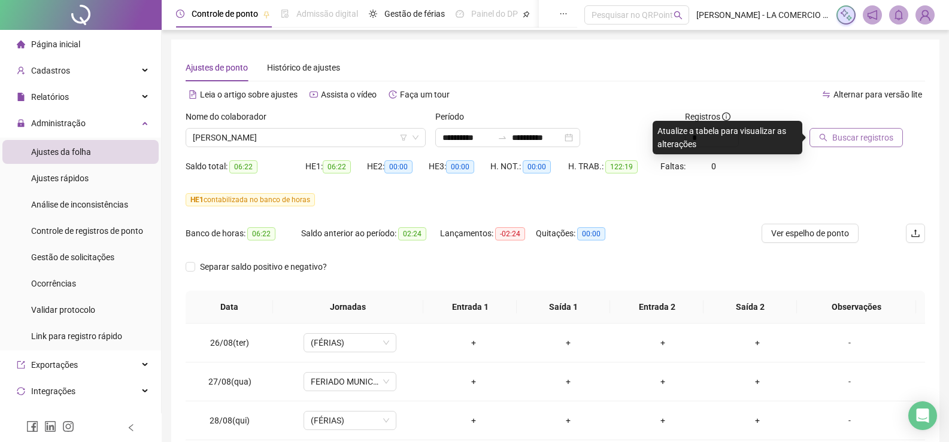
click at [856, 144] on span "Buscar registros" at bounding box center [862, 137] width 61 height 13
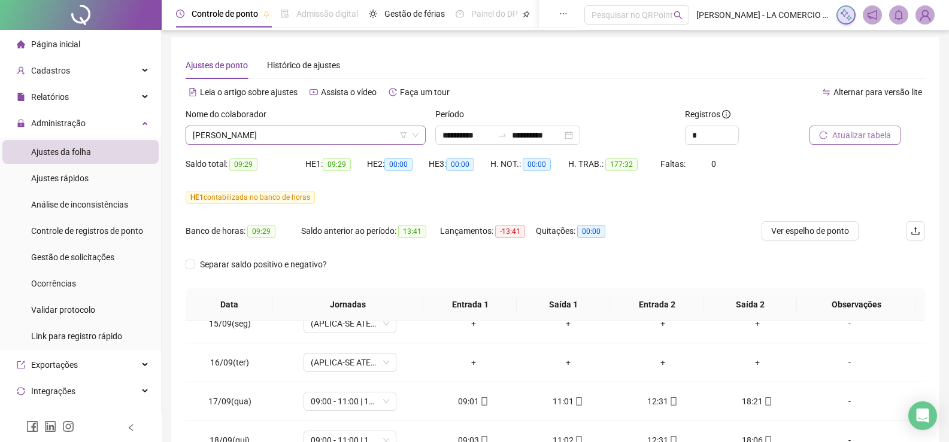
scroll to position [0, 0]
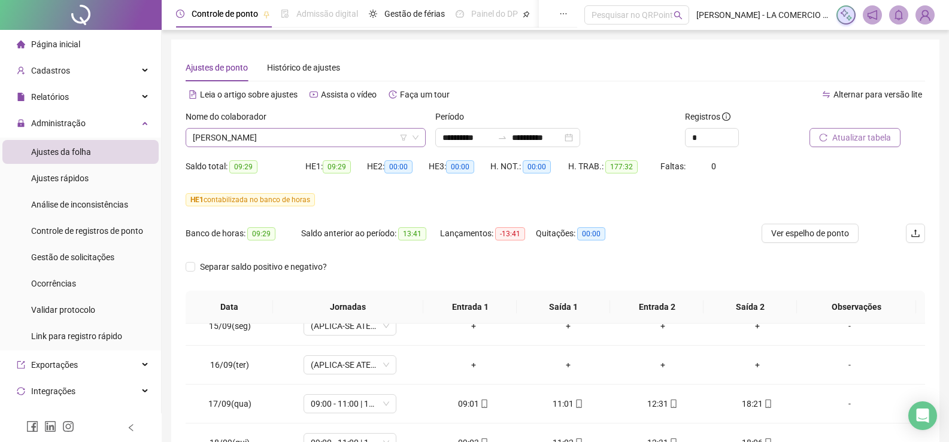
click at [327, 138] on span "[PERSON_NAME]" at bounding box center [306, 138] width 226 height 18
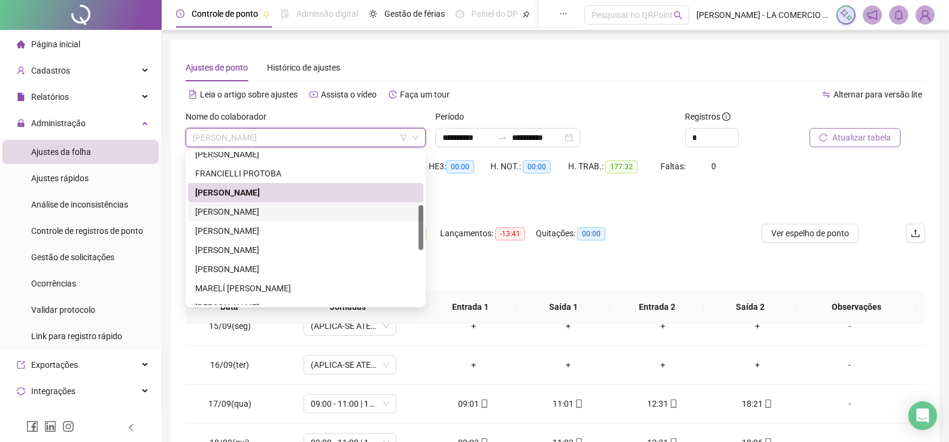
click at [250, 212] on div "[PERSON_NAME]" at bounding box center [305, 211] width 221 height 13
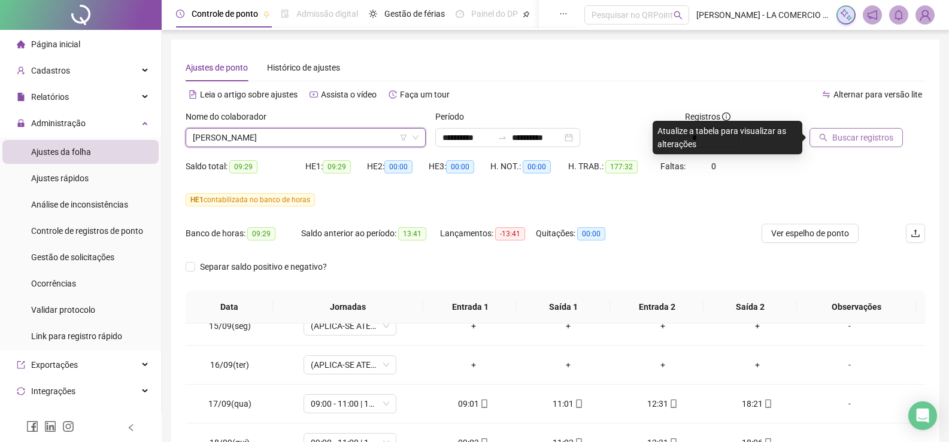
click at [863, 138] on span "Buscar registros" at bounding box center [862, 137] width 61 height 13
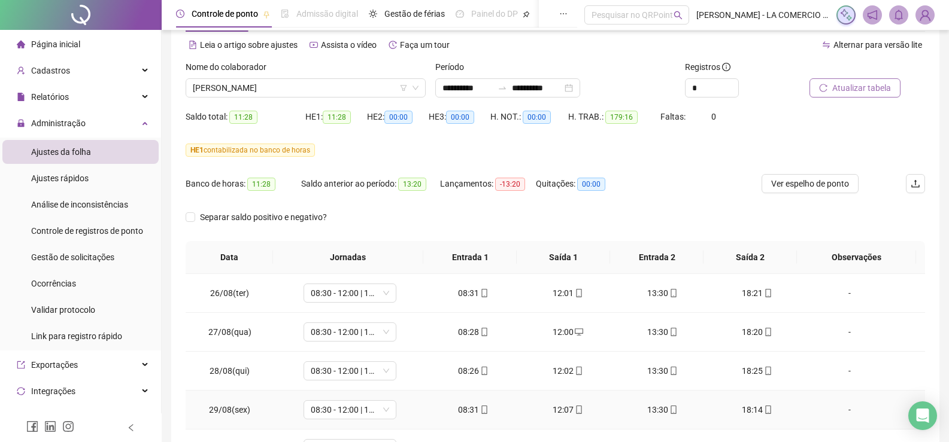
scroll to position [23, 0]
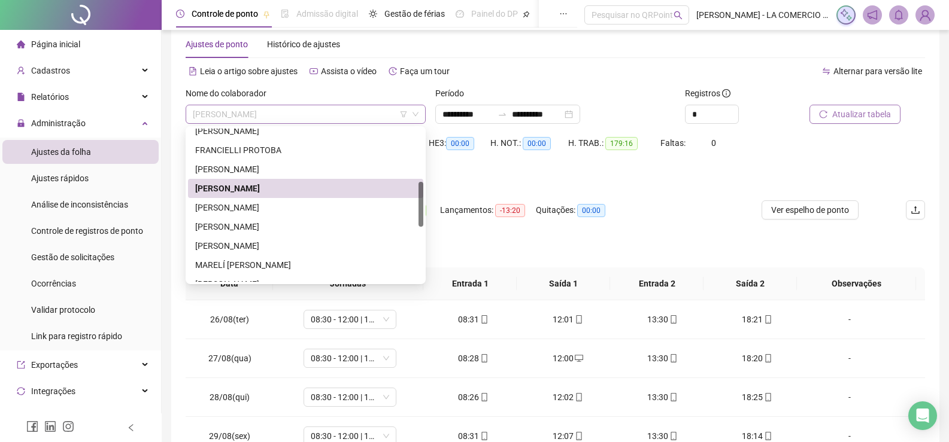
click at [311, 120] on span "[PERSON_NAME]" at bounding box center [306, 114] width 226 height 18
click at [260, 212] on div "[PERSON_NAME]" at bounding box center [305, 207] width 221 height 13
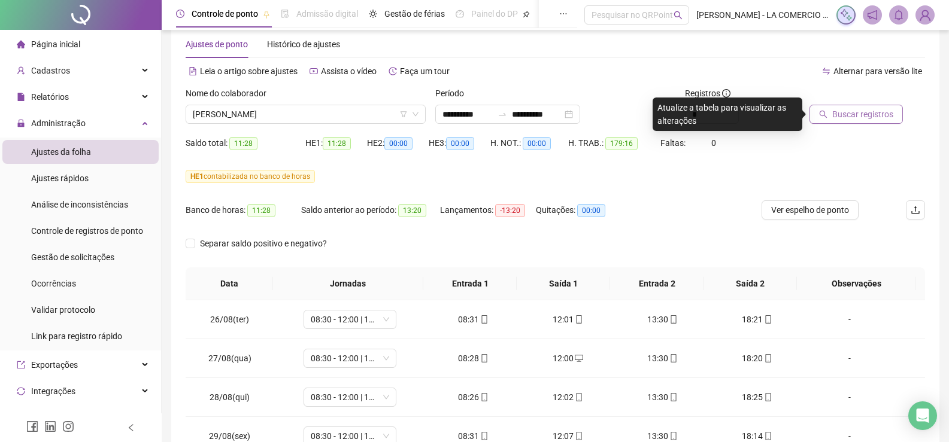
click at [879, 123] on button "Buscar registros" at bounding box center [855, 114] width 93 height 19
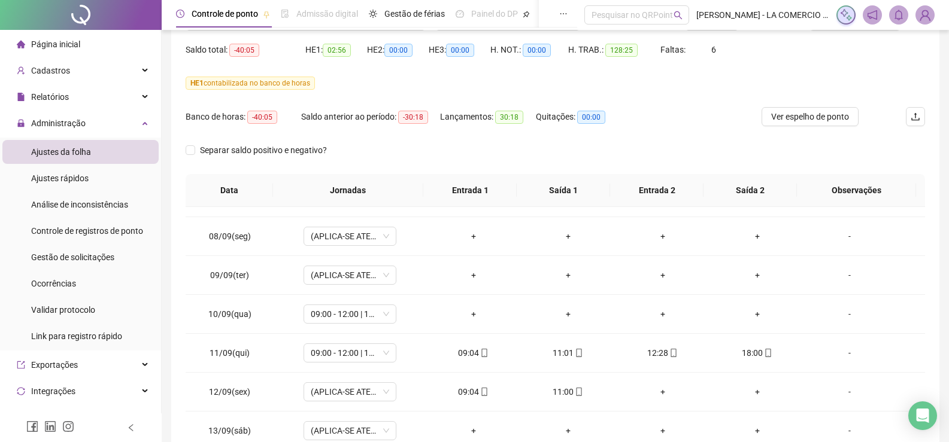
scroll to position [0, 0]
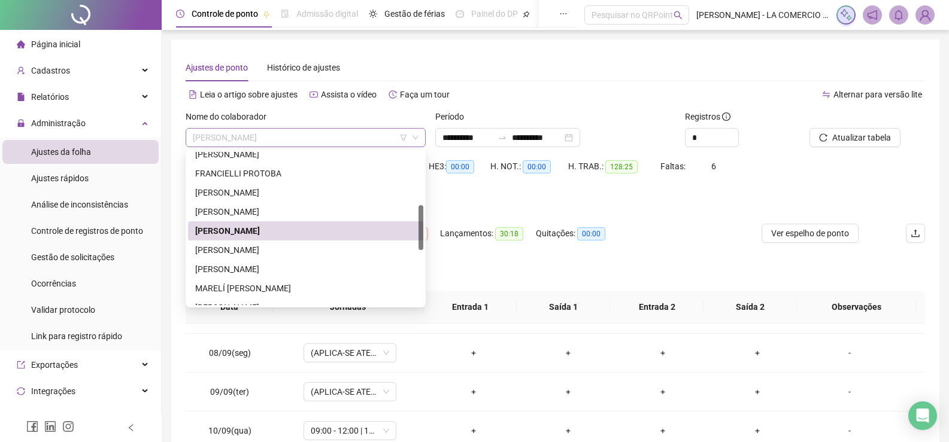
click at [311, 142] on span "[PERSON_NAME]" at bounding box center [306, 138] width 226 height 18
click at [289, 248] on div "[PERSON_NAME]" at bounding box center [305, 250] width 221 height 13
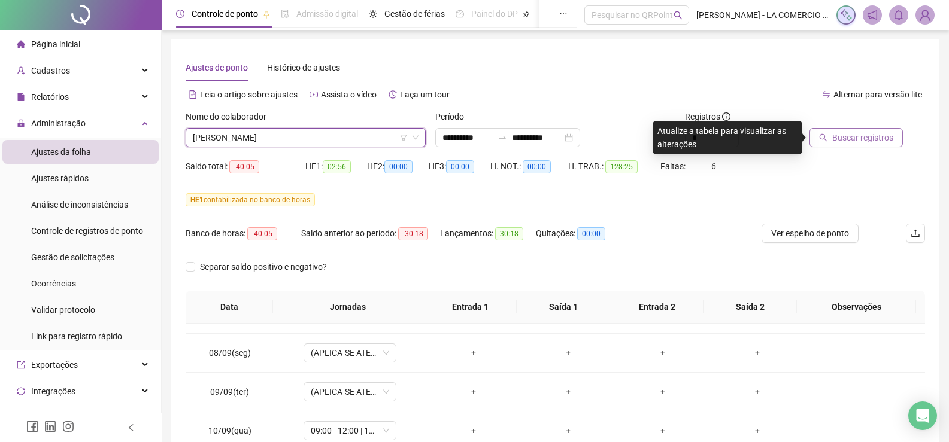
click at [868, 136] on span "Buscar registros" at bounding box center [862, 137] width 61 height 13
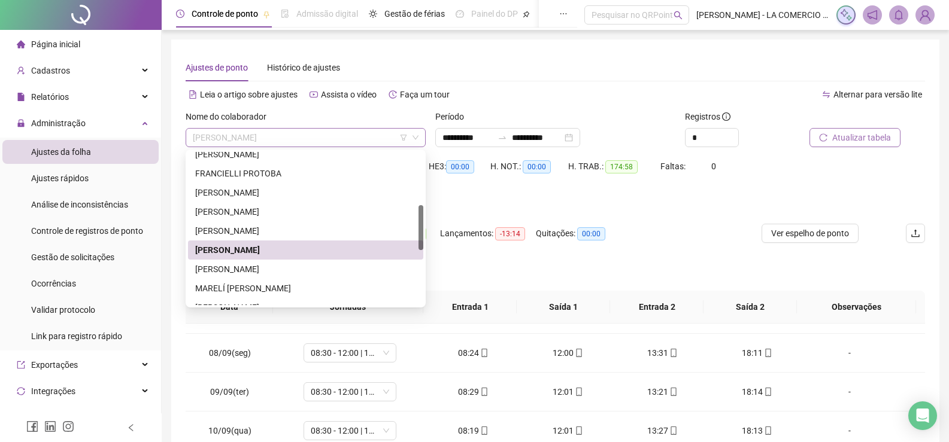
click at [324, 137] on span "[PERSON_NAME]" at bounding box center [306, 138] width 226 height 18
click at [285, 267] on div "[PERSON_NAME]" at bounding box center [305, 269] width 221 height 13
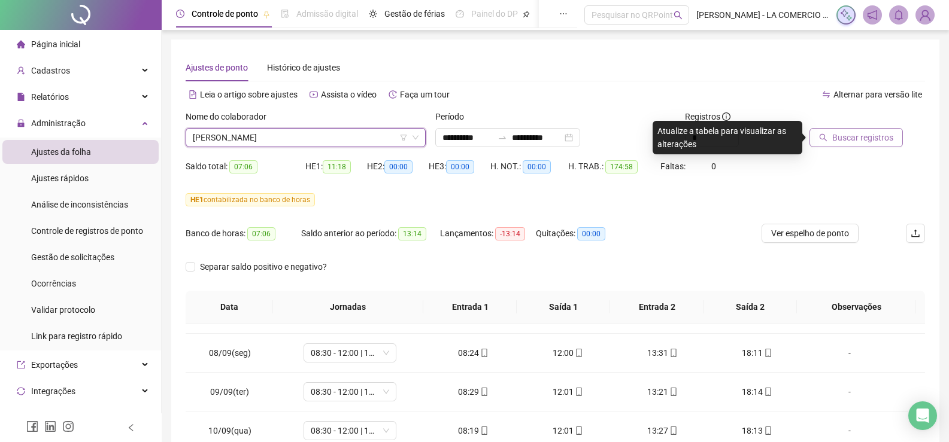
click at [859, 145] on button "Buscar registros" at bounding box center [855, 137] width 93 height 19
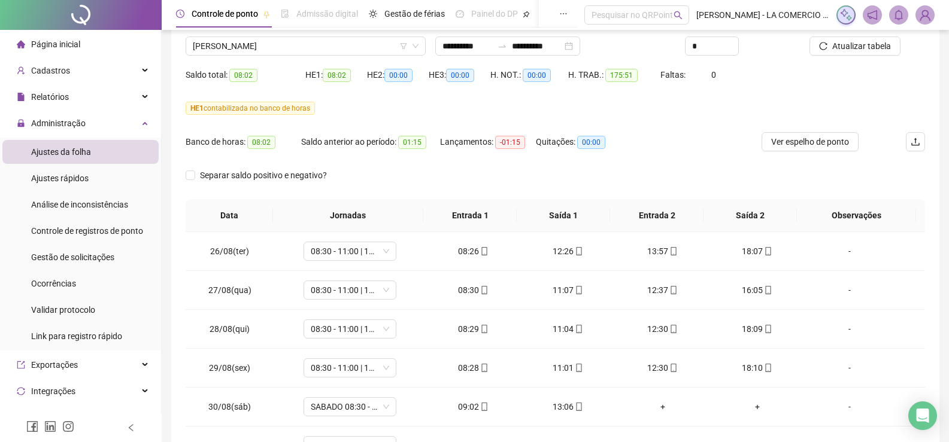
scroll to position [23, 0]
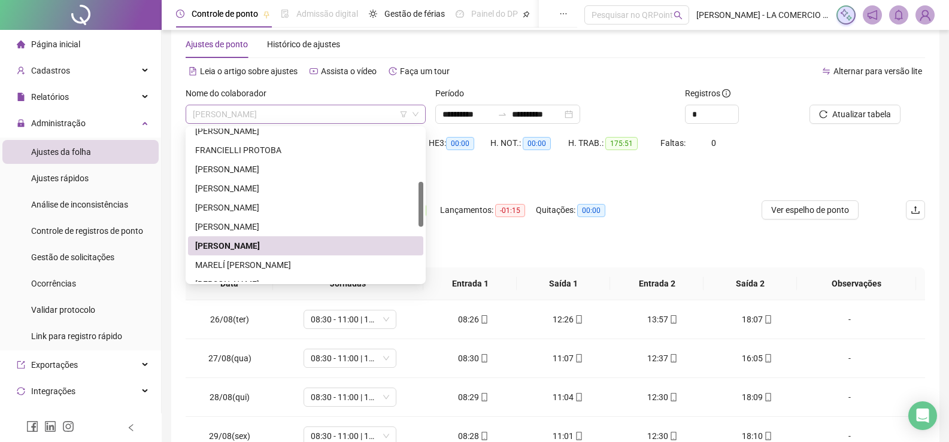
click at [327, 112] on span "[PERSON_NAME]" at bounding box center [306, 114] width 226 height 18
click at [287, 264] on div "MARELÍ [PERSON_NAME]" at bounding box center [305, 265] width 221 height 13
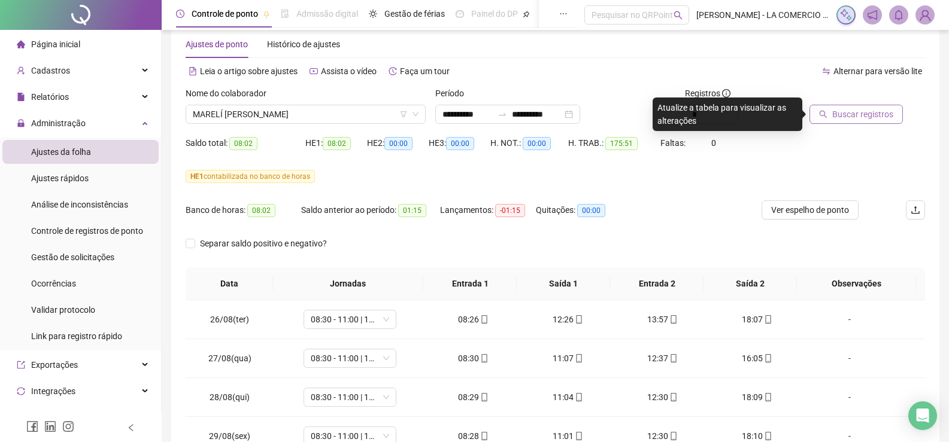
click at [869, 122] on button "Buscar registros" at bounding box center [855, 114] width 93 height 19
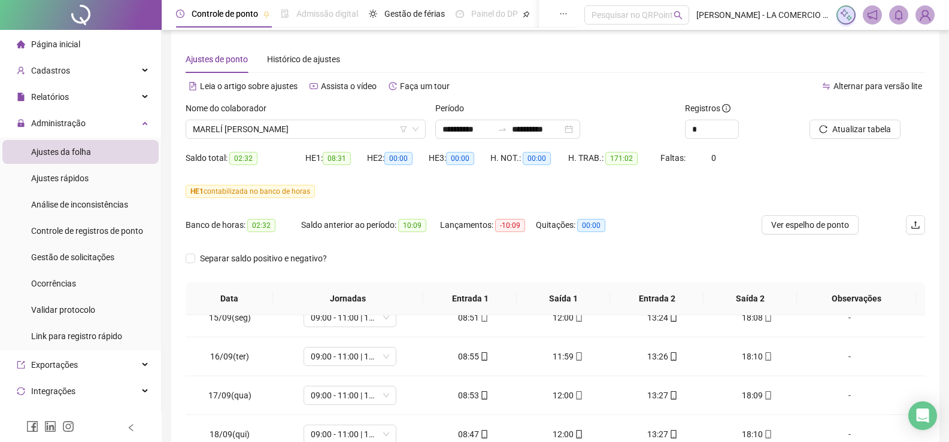
scroll to position [0, 0]
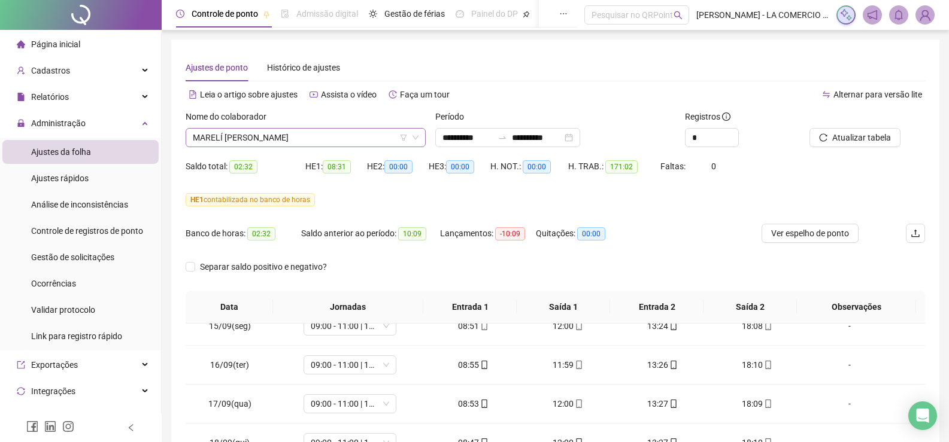
click at [368, 145] on span "MARELÍ [PERSON_NAME]" at bounding box center [306, 138] width 226 height 18
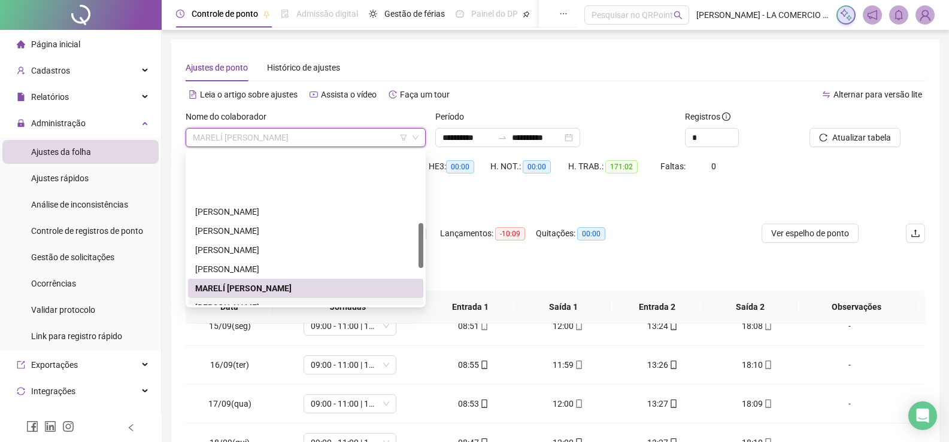
scroll to position [239, 0]
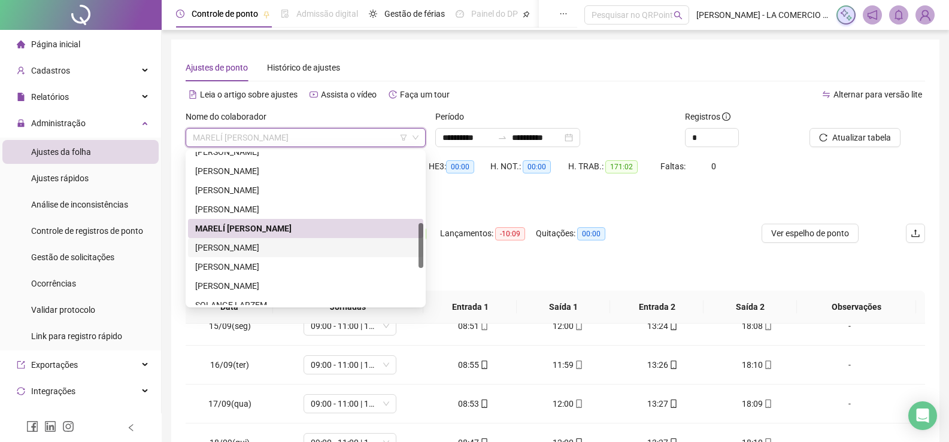
click at [277, 242] on div "[PERSON_NAME]" at bounding box center [305, 247] width 221 height 13
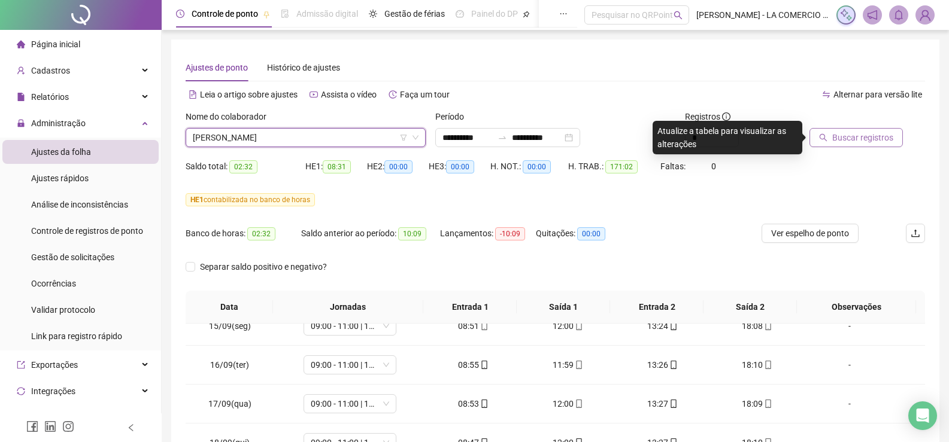
click at [851, 136] on span "Buscar registros" at bounding box center [862, 137] width 61 height 13
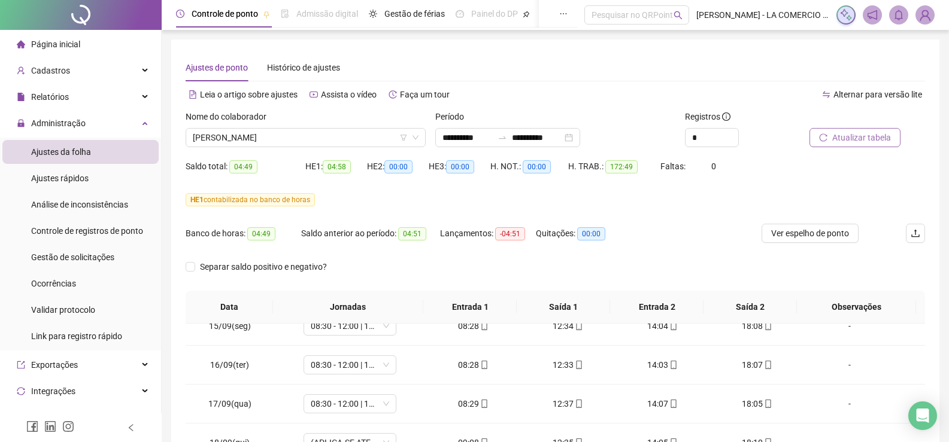
click at [859, 134] on span "Atualizar tabela" at bounding box center [861, 137] width 59 height 13
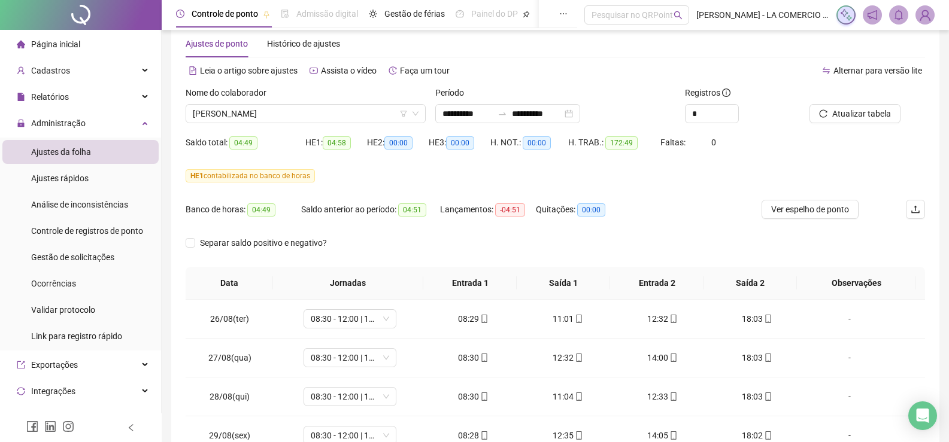
scroll to position [23, 0]
click at [312, 113] on span "[PERSON_NAME]" at bounding box center [306, 114] width 226 height 18
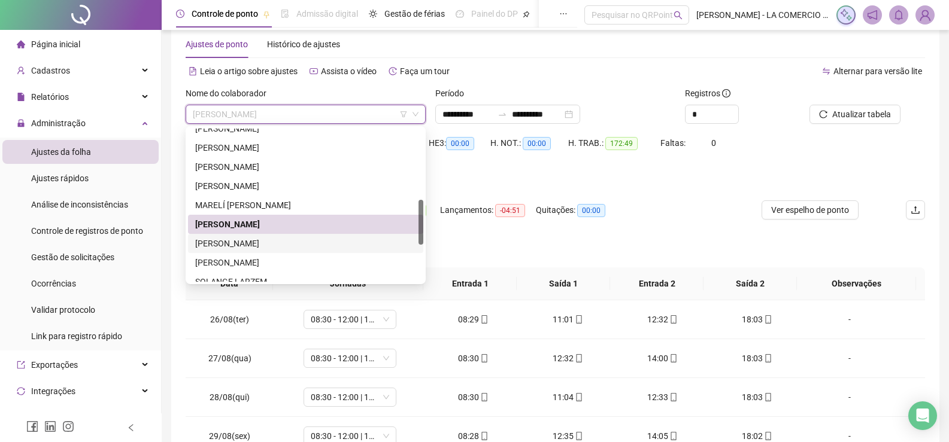
click at [260, 239] on div "[PERSON_NAME]" at bounding box center [305, 243] width 221 height 13
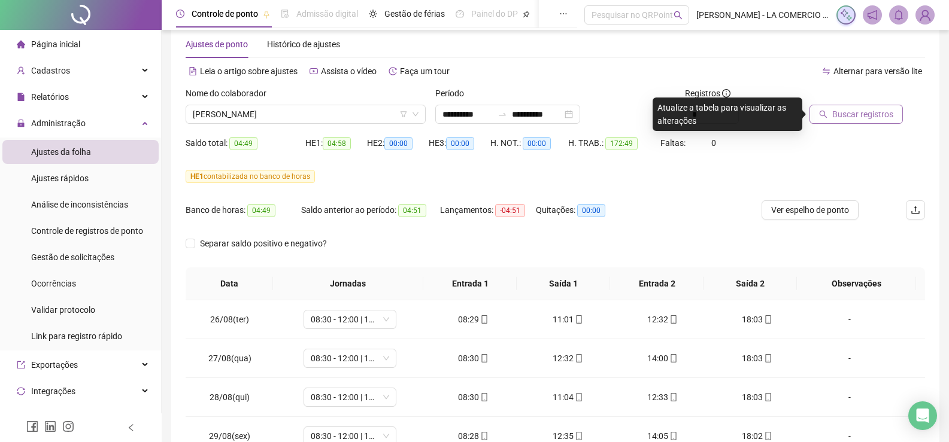
click at [867, 110] on span "Buscar registros" at bounding box center [862, 114] width 61 height 13
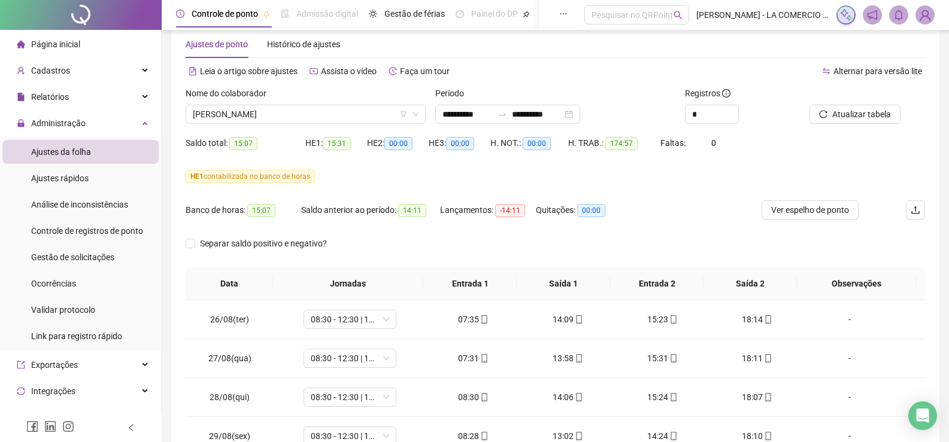
click at [41, 42] on span "Página inicial" at bounding box center [55, 45] width 49 height 10
